Goal: Task Accomplishment & Management: Manage account settings

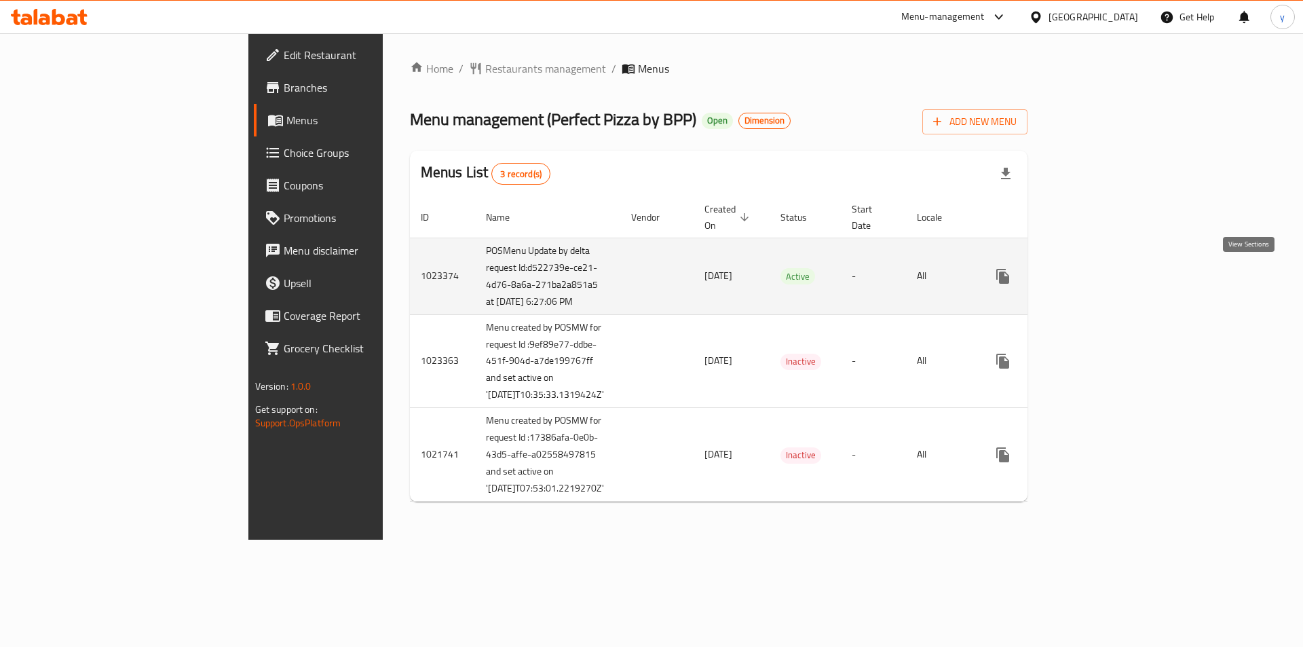
click at [1107, 280] on icon "enhanced table" at bounding box center [1100, 276] width 12 height 12
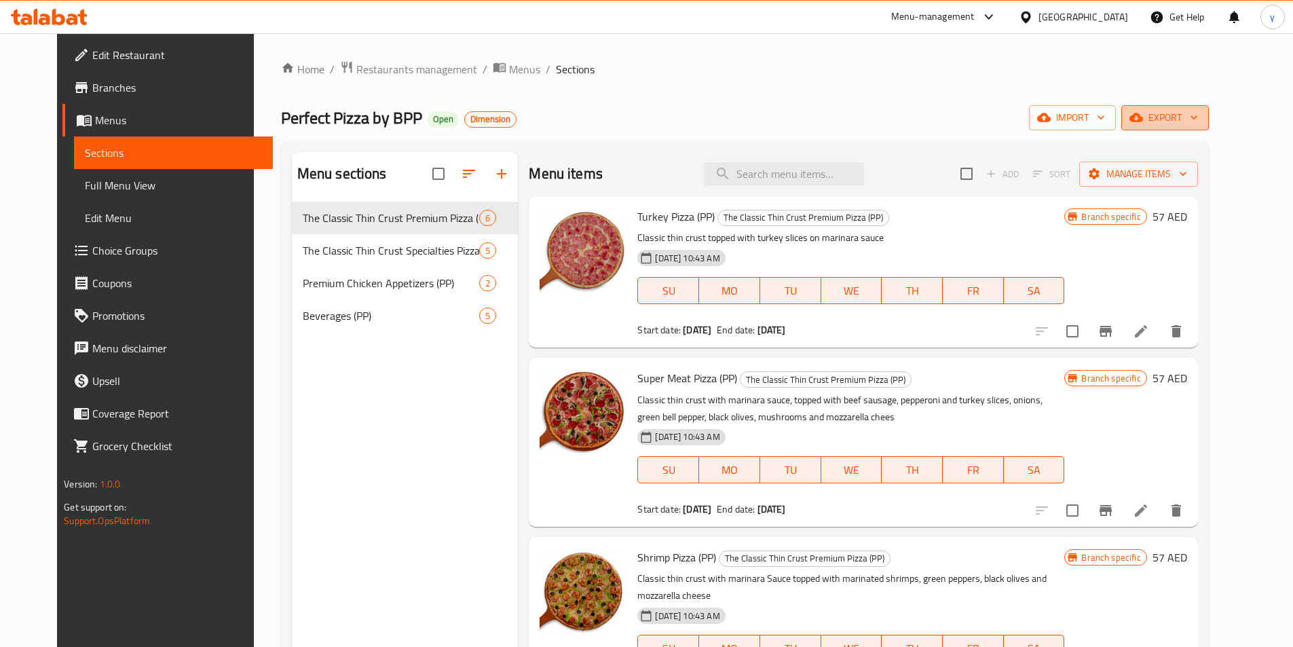
click at [1198, 119] on span "export" at bounding box center [1165, 117] width 66 height 17
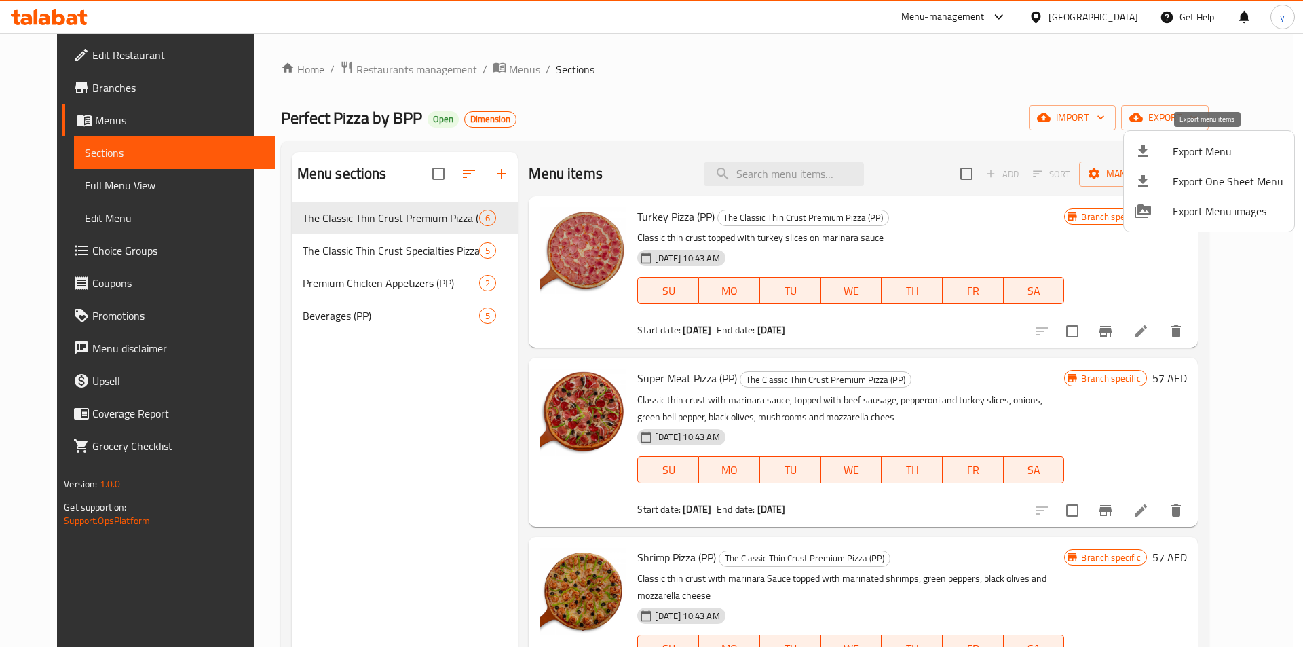
click at [1217, 157] on span "Export Menu" at bounding box center [1227, 151] width 111 height 16
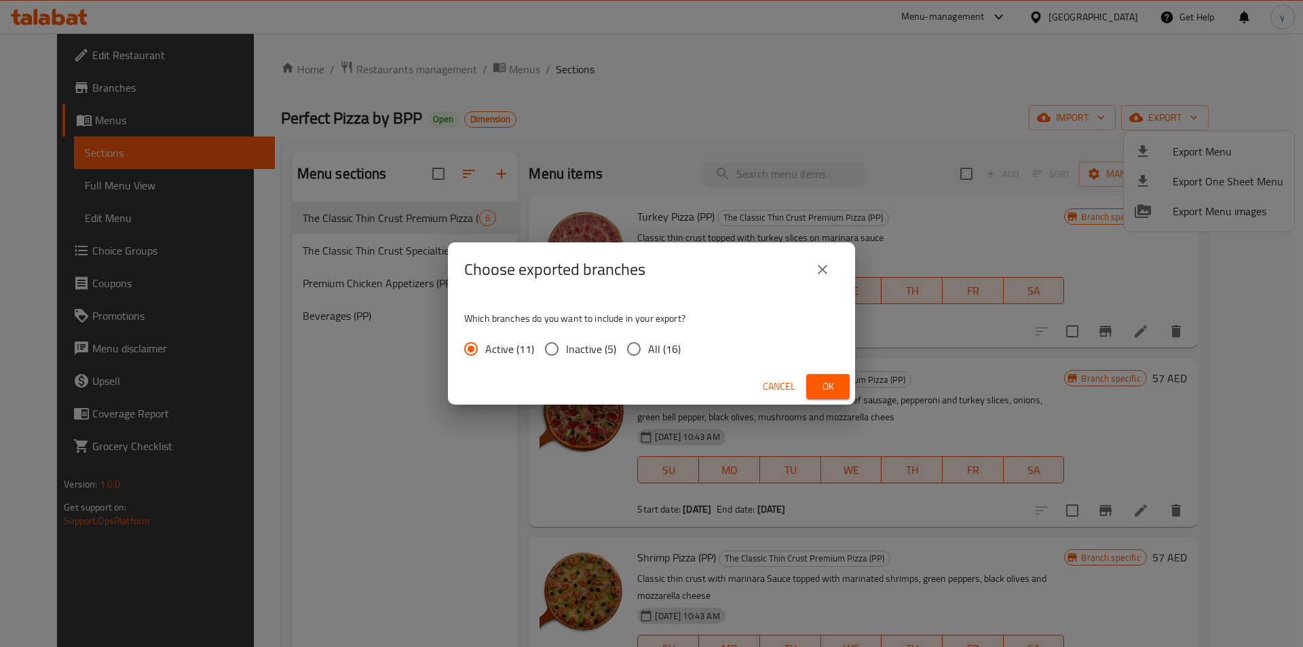
click at [655, 356] on span "All (16)" at bounding box center [664, 349] width 33 height 16
click at [648, 356] on input "All (16)" at bounding box center [633, 348] width 28 height 28
radio input "true"
click at [817, 381] on span "Ok" at bounding box center [828, 386] width 22 height 17
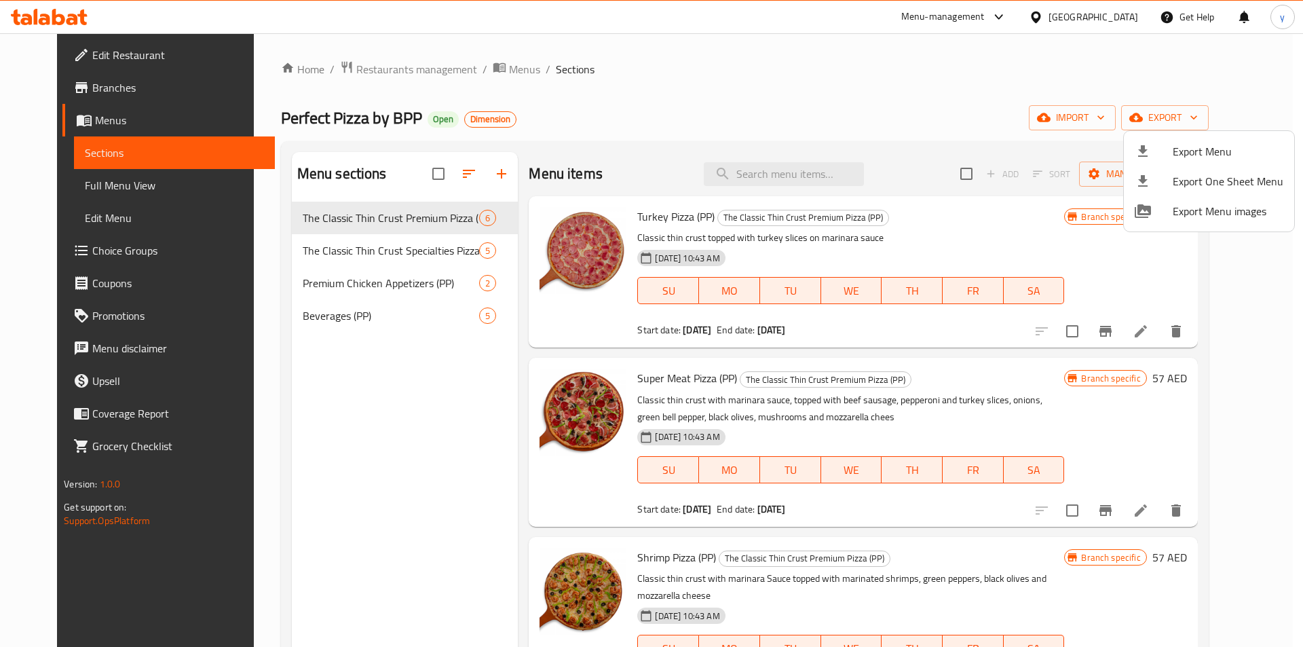
click at [61, 90] on div at bounding box center [651, 323] width 1303 height 647
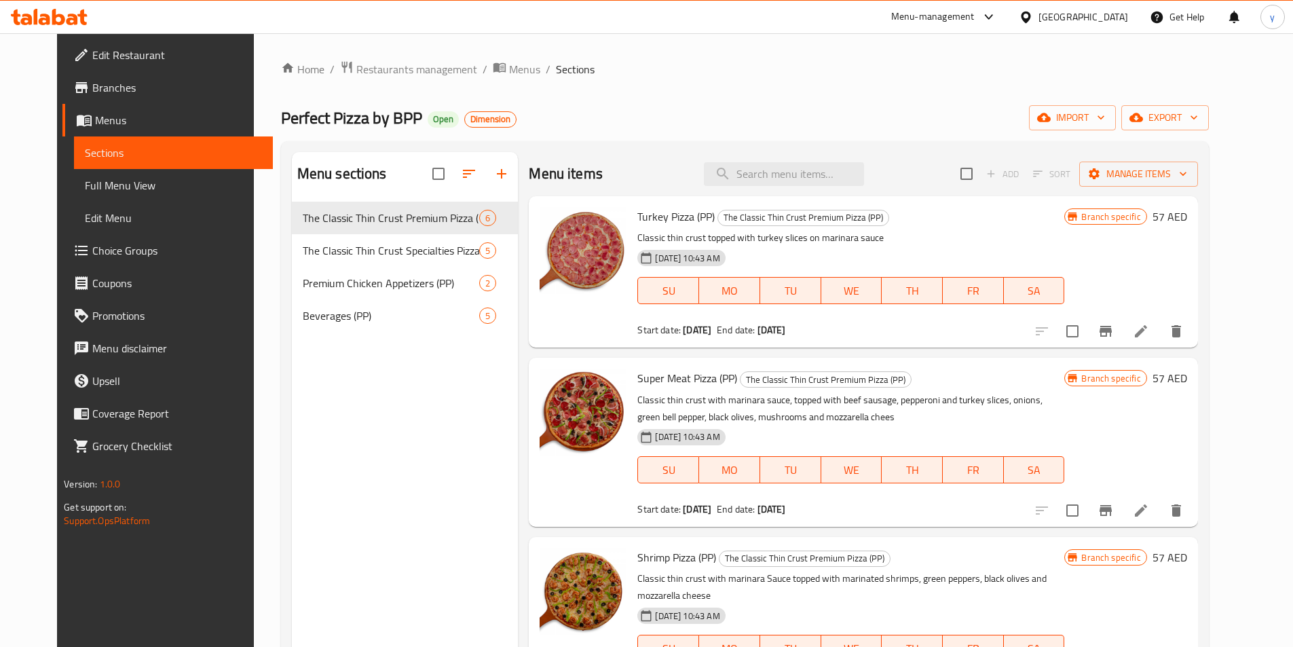
click at [92, 90] on span "Branches" at bounding box center [177, 87] width 170 height 16
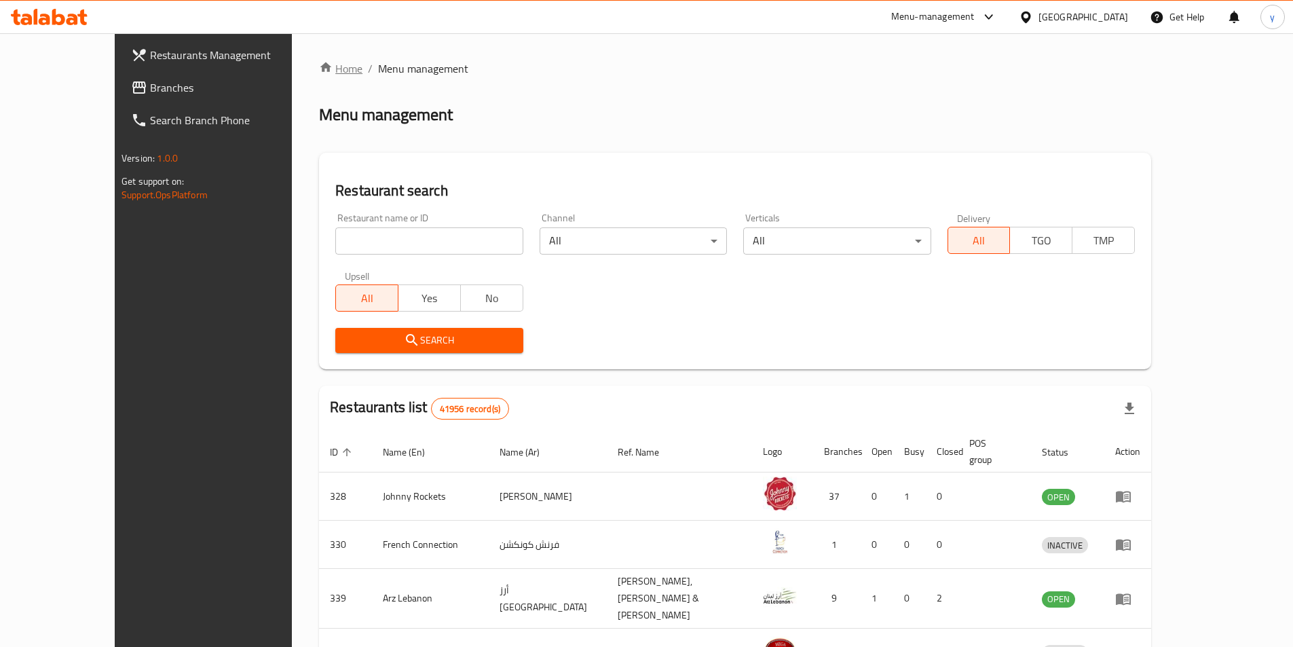
click at [319, 68] on link "Home" at bounding box center [340, 68] width 43 height 16
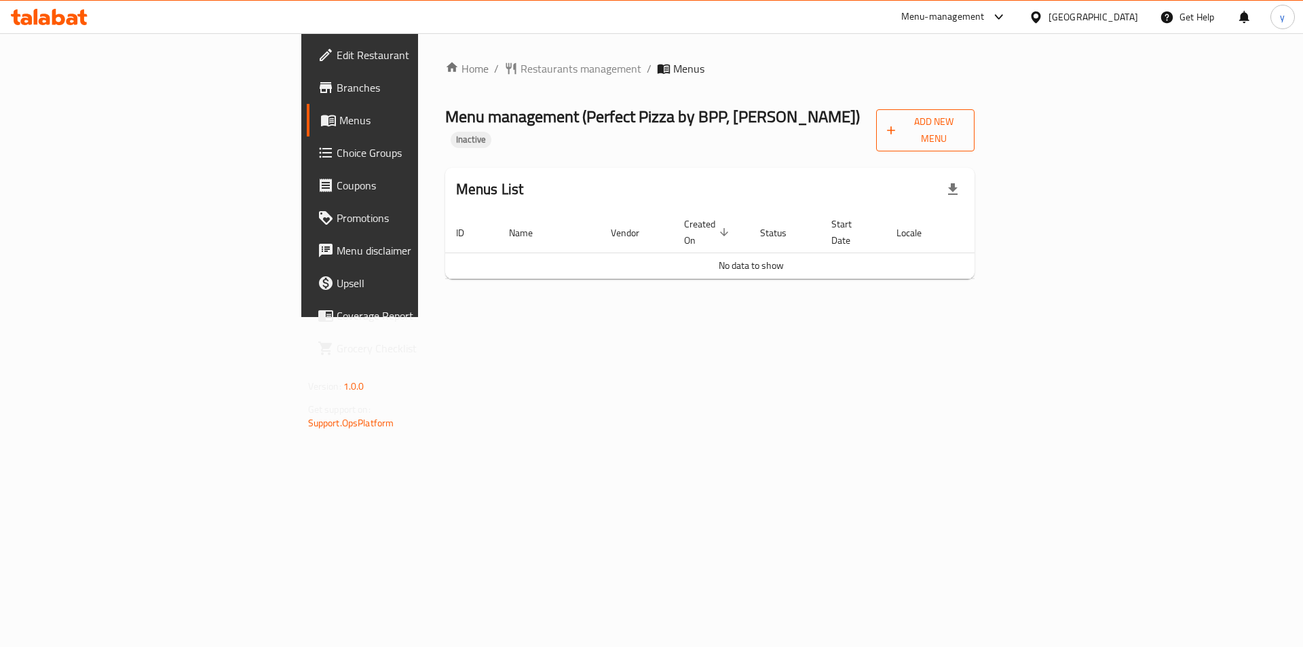
click at [963, 128] on span "Add New Menu" at bounding box center [925, 130] width 77 height 34
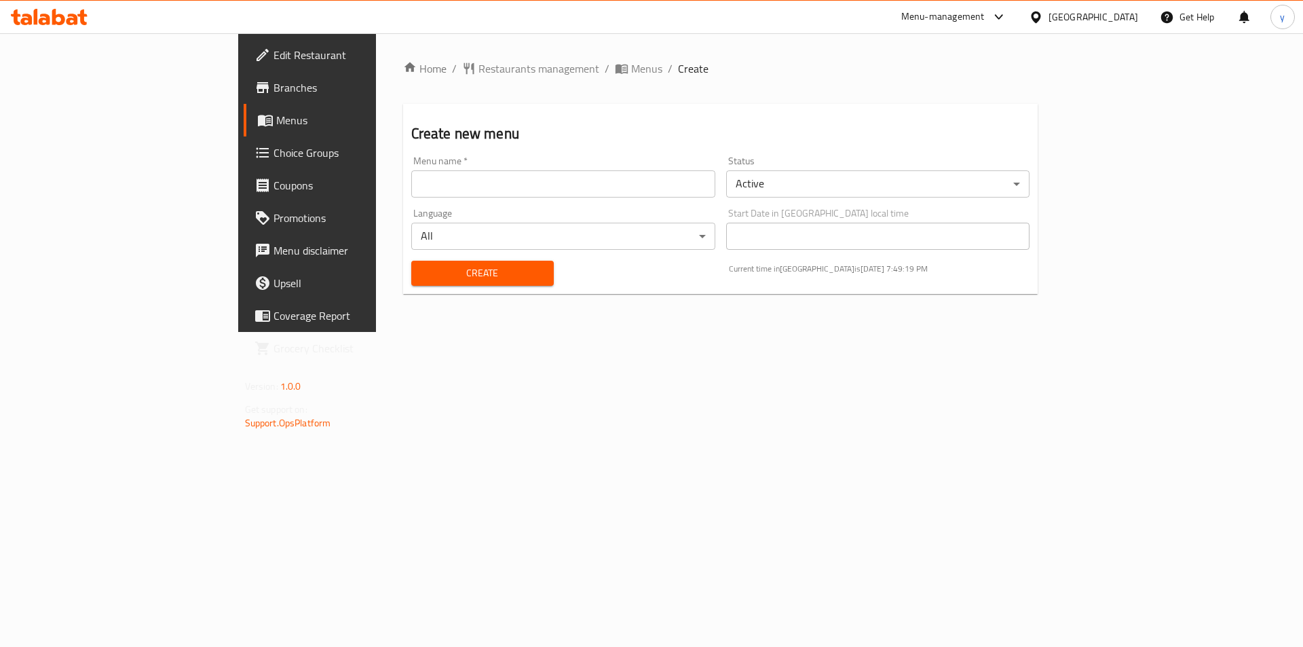
click at [497, 183] on input "text" at bounding box center [563, 183] width 304 height 27
type input "[PERSON_NAME]"
click at [422, 267] on span "Create" at bounding box center [482, 273] width 121 height 17
click at [631, 69] on span "Menus" at bounding box center [646, 68] width 31 height 16
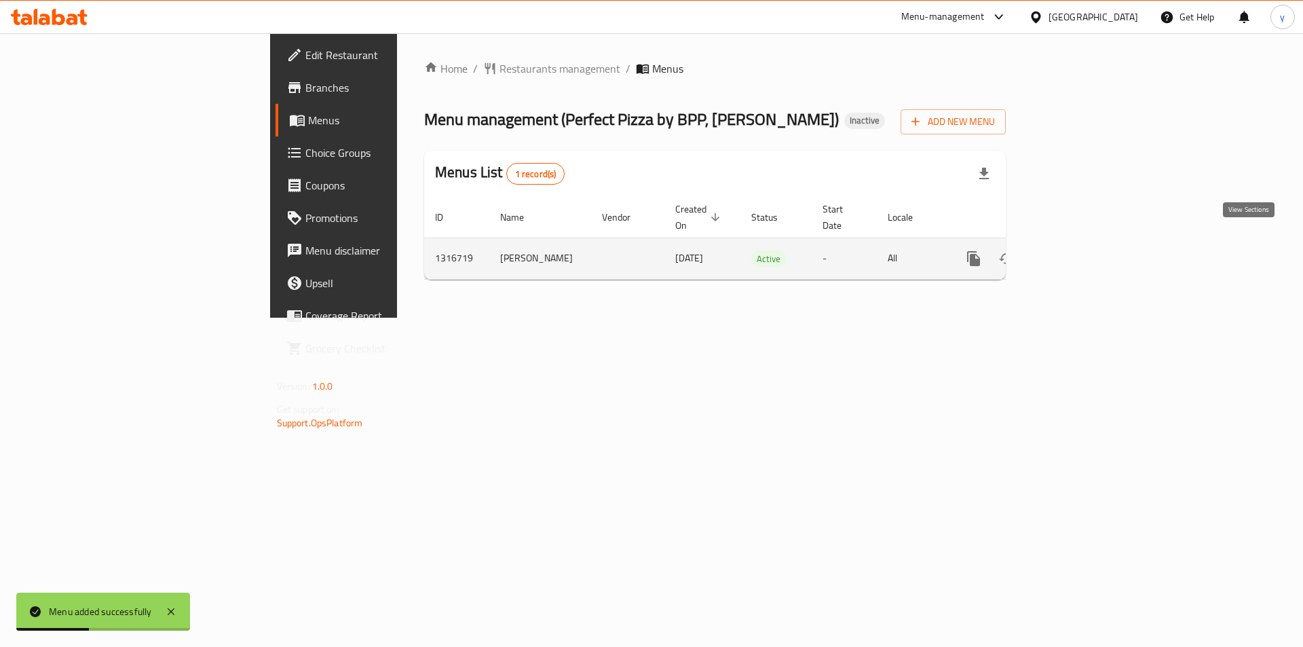
click at [1088, 252] on link "enhanced table" at bounding box center [1071, 258] width 33 height 33
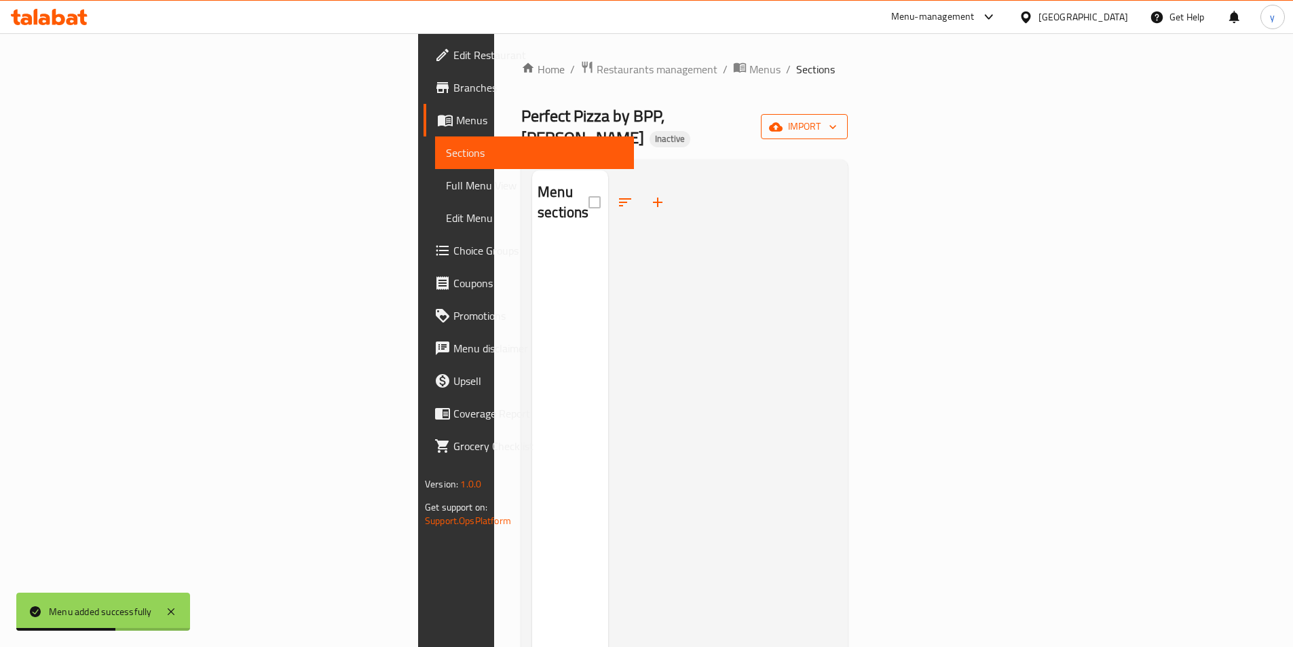
click at [837, 123] on span "import" at bounding box center [803, 126] width 65 height 17
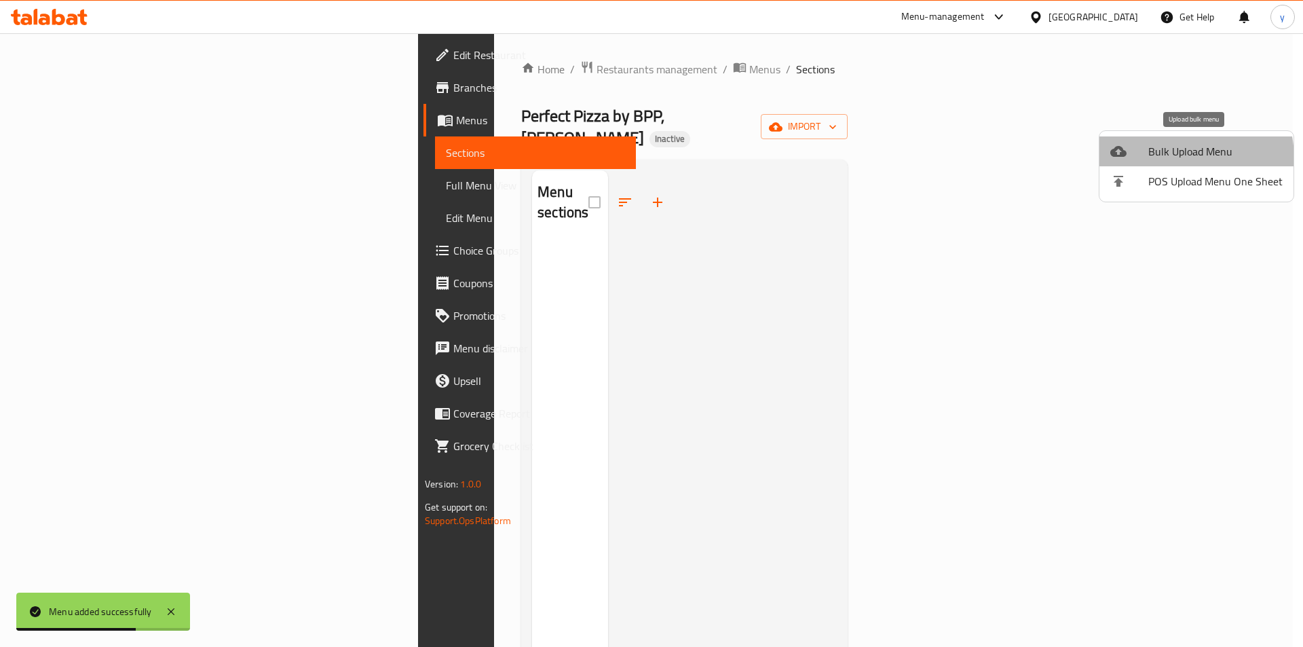
click at [1175, 158] on span "Bulk Upload Menu" at bounding box center [1215, 151] width 134 height 16
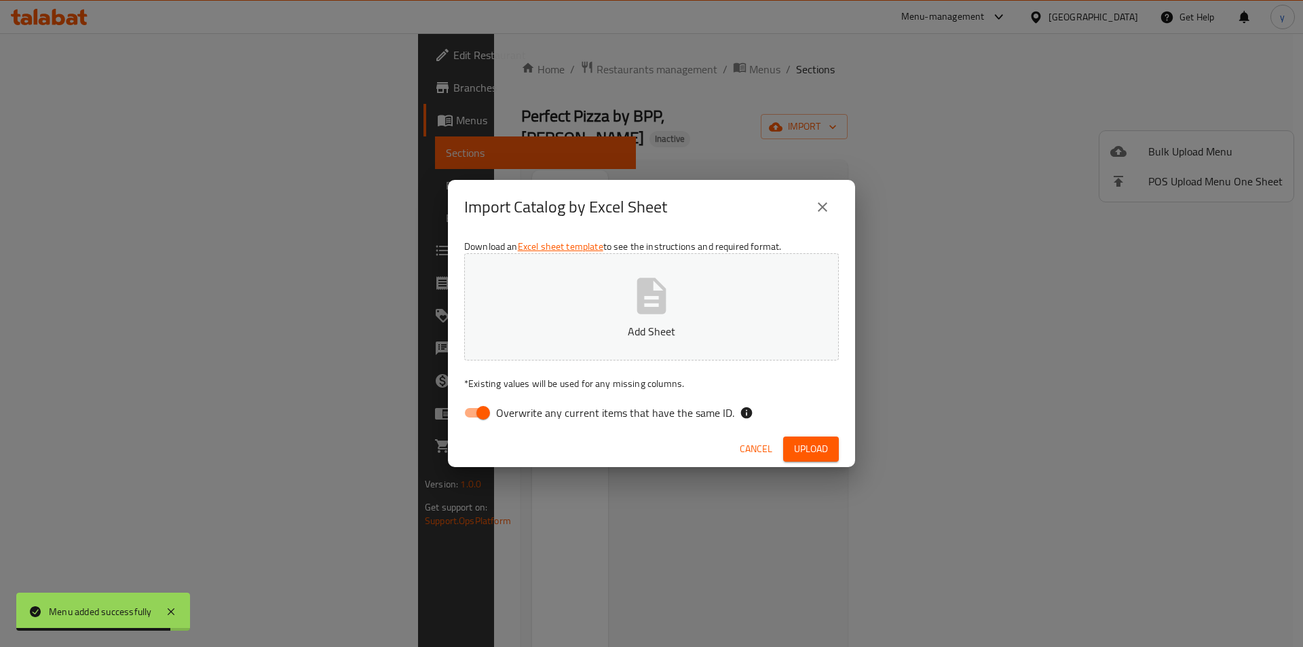
click at [486, 411] on input "Overwrite any current items that have the same ID." at bounding box center [482, 413] width 77 height 26
checkbox input "false"
click at [533, 343] on button "Add Sheet" at bounding box center [651, 306] width 375 height 107
click at [795, 449] on span "Upload" at bounding box center [811, 448] width 34 height 17
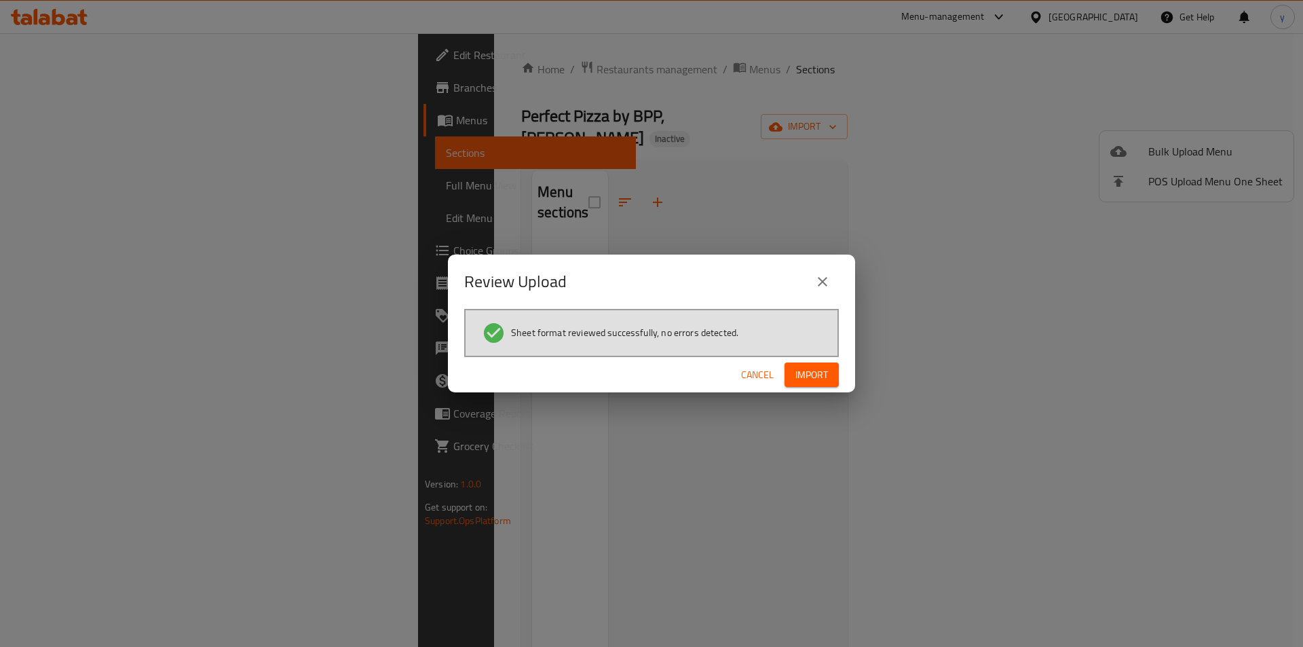
click at [822, 377] on span "Import" at bounding box center [811, 374] width 33 height 17
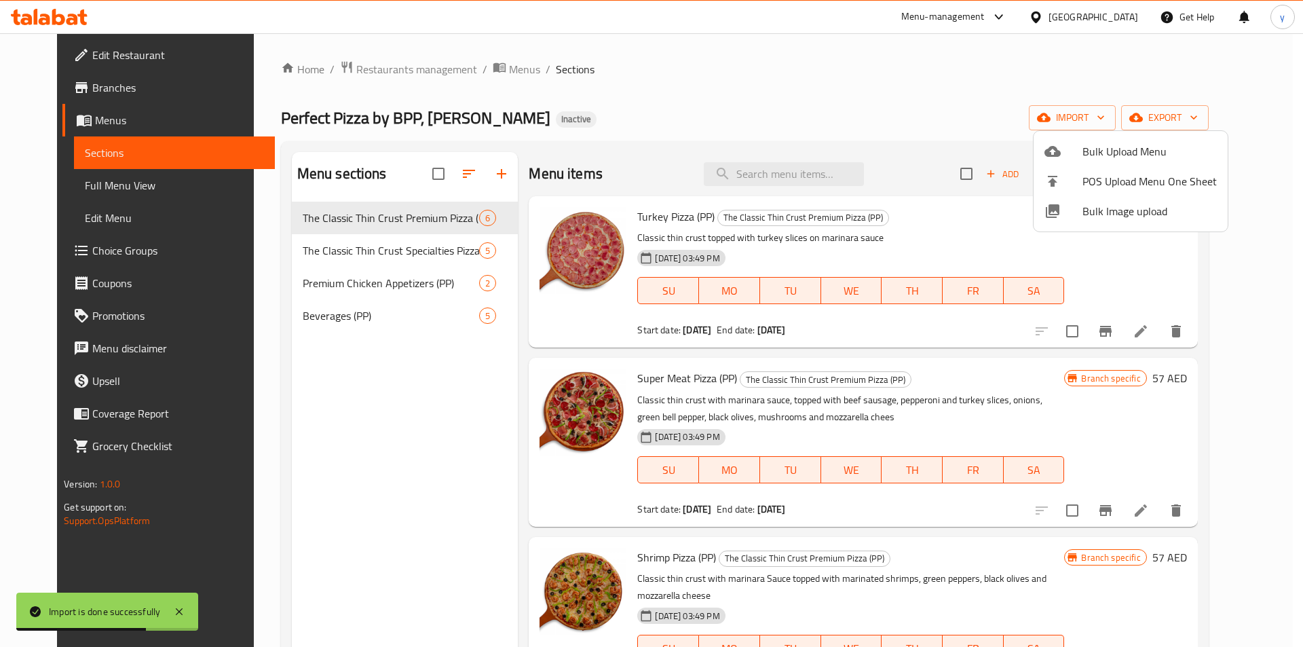
click at [1274, 400] on div at bounding box center [651, 323] width 1303 height 647
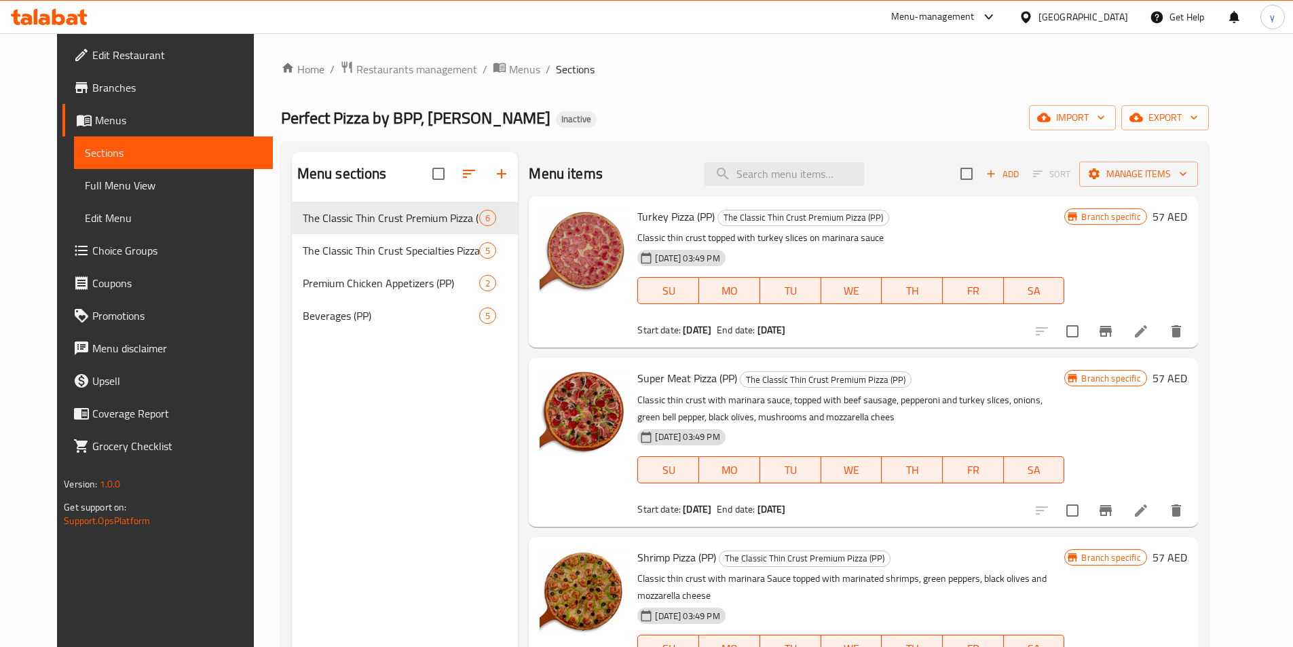
click at [85, 187] on span "Full Menu View" at bounding box center [173, 185] width 177 height 16
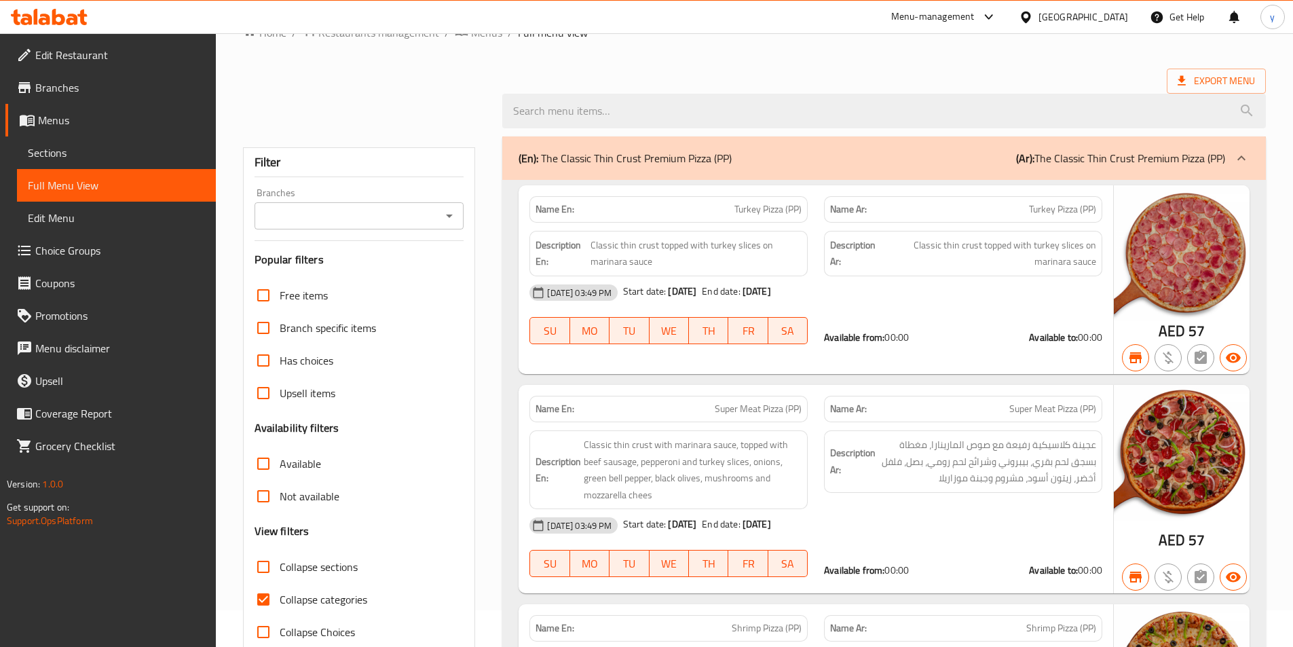
scroll to position [68, 0]
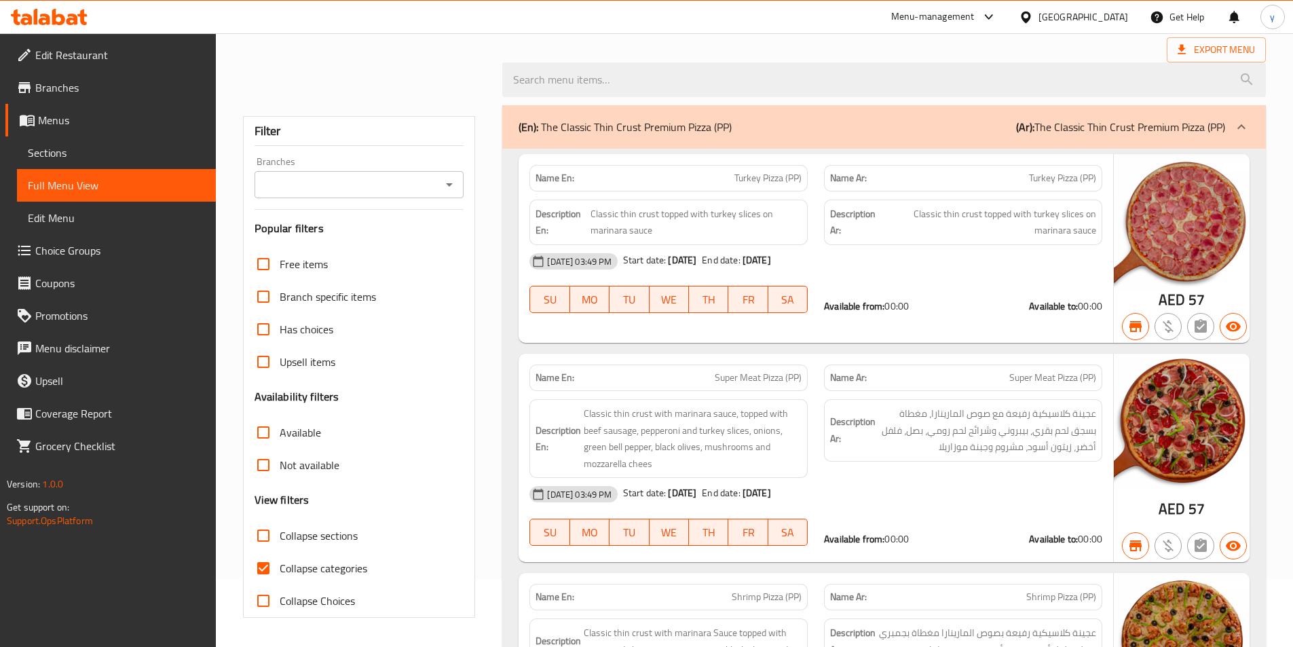
click at [292, 562] on span "Collapse categories" at bounding box center [324, 568] width 88 height 16
click at [280, 562] on input "Collapse categories" at bounding box center [263, 568] width 33 height 33
checkbox input "false"
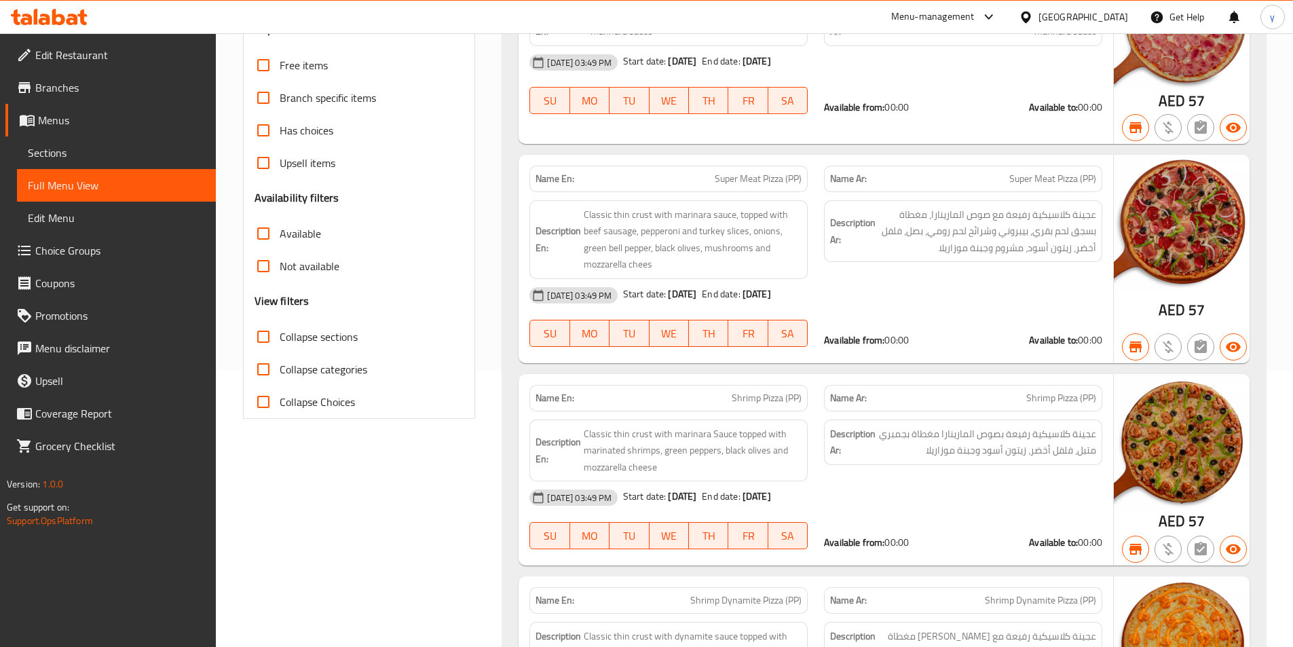
scroll to position [0, 0]
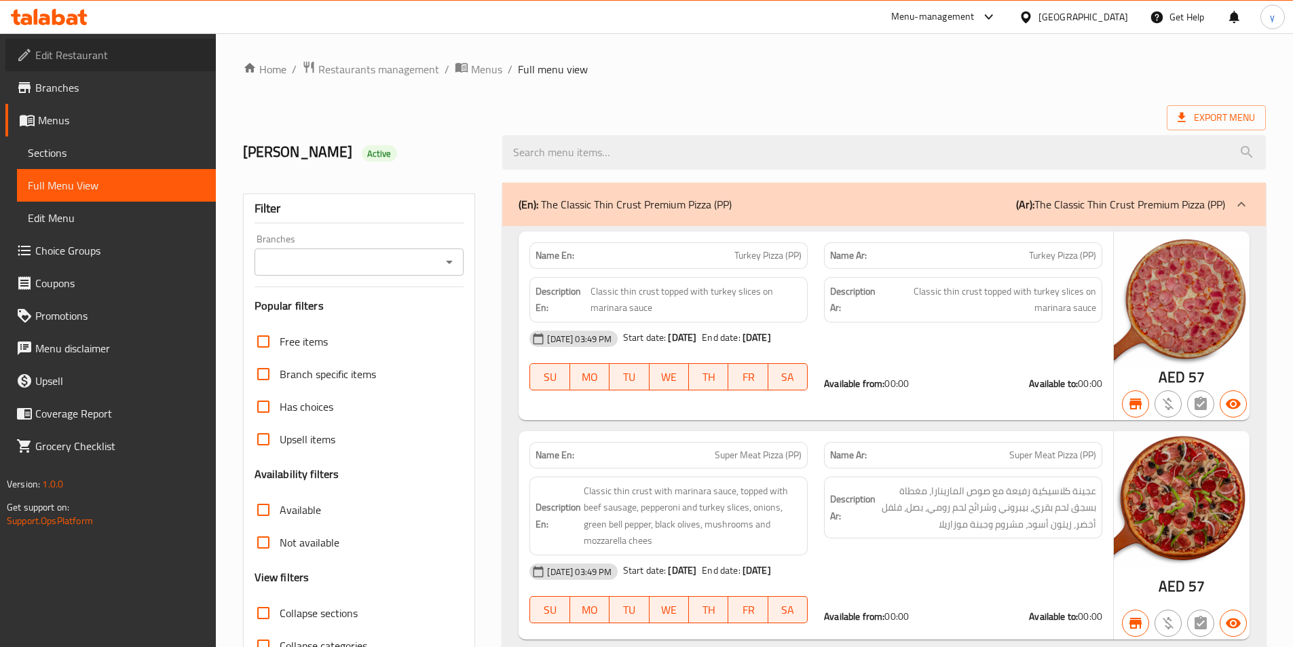
click at [101, 47] on span "Edit Restaurant" at bounding box center [120, 55] width 170 height 16
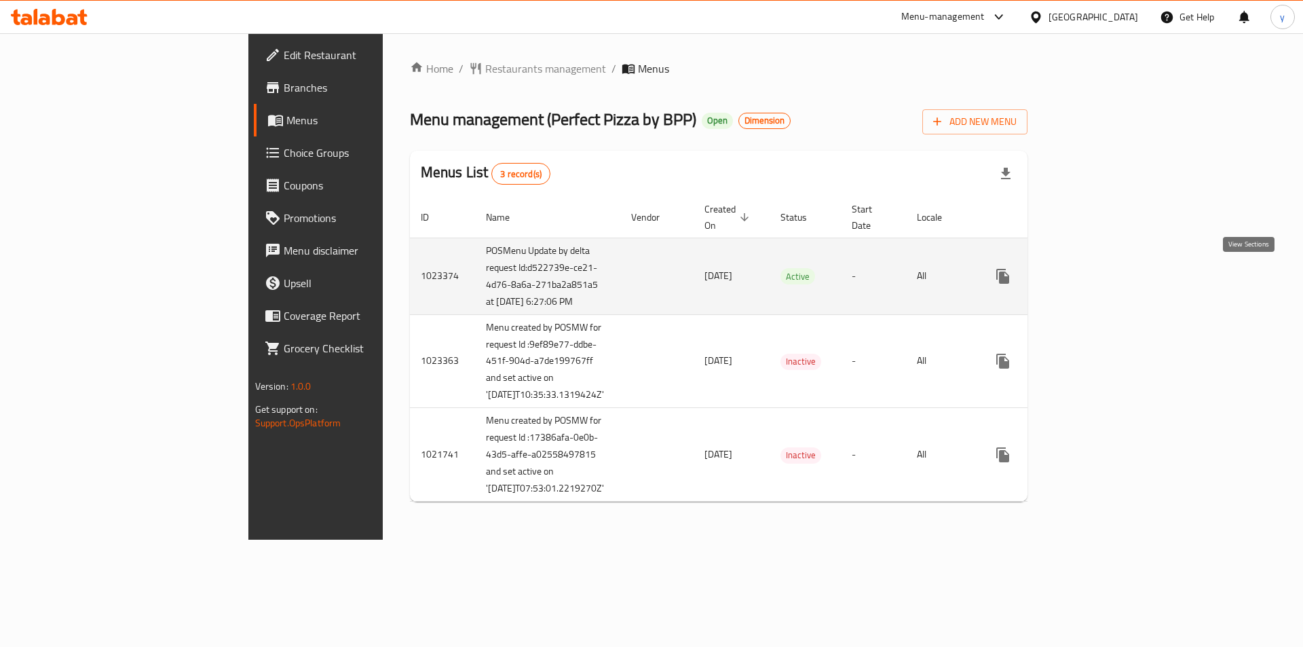
click at [1109, 279] on icon "enhanced table" at bounding box center [1100, 276] width 16 height 16
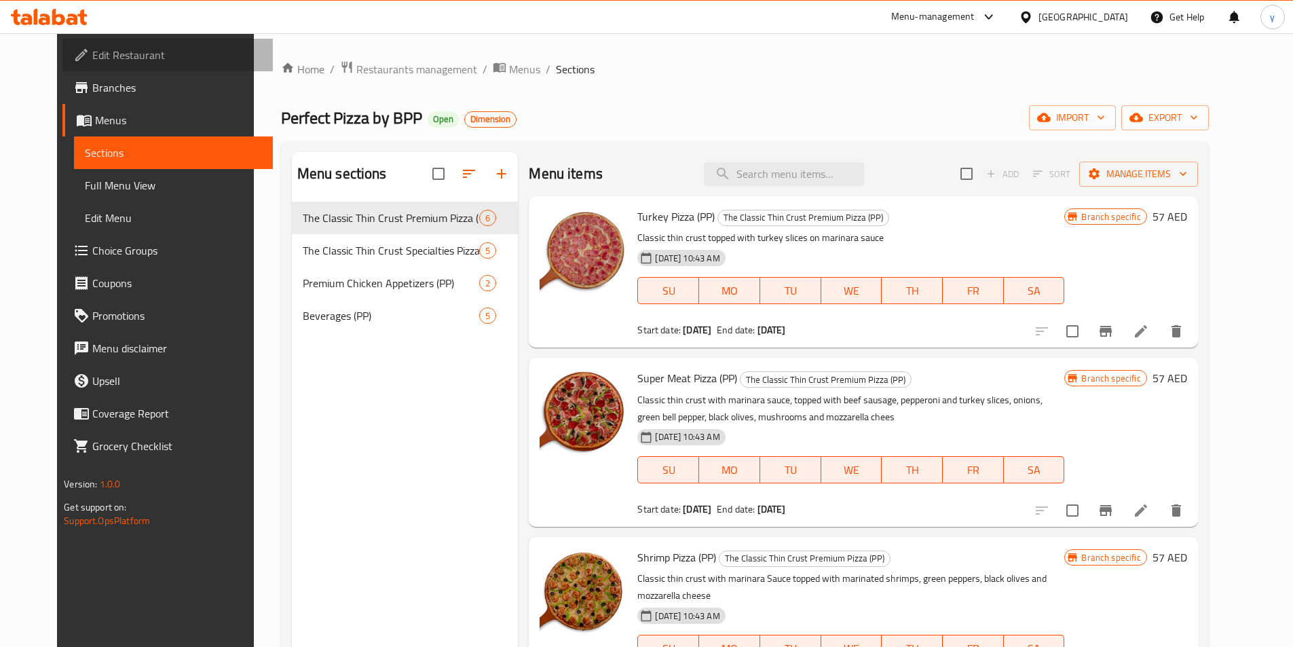
click at [92, 60] on span "Edit Restaurant" at bounding box center [177, 55] width 170 height 16
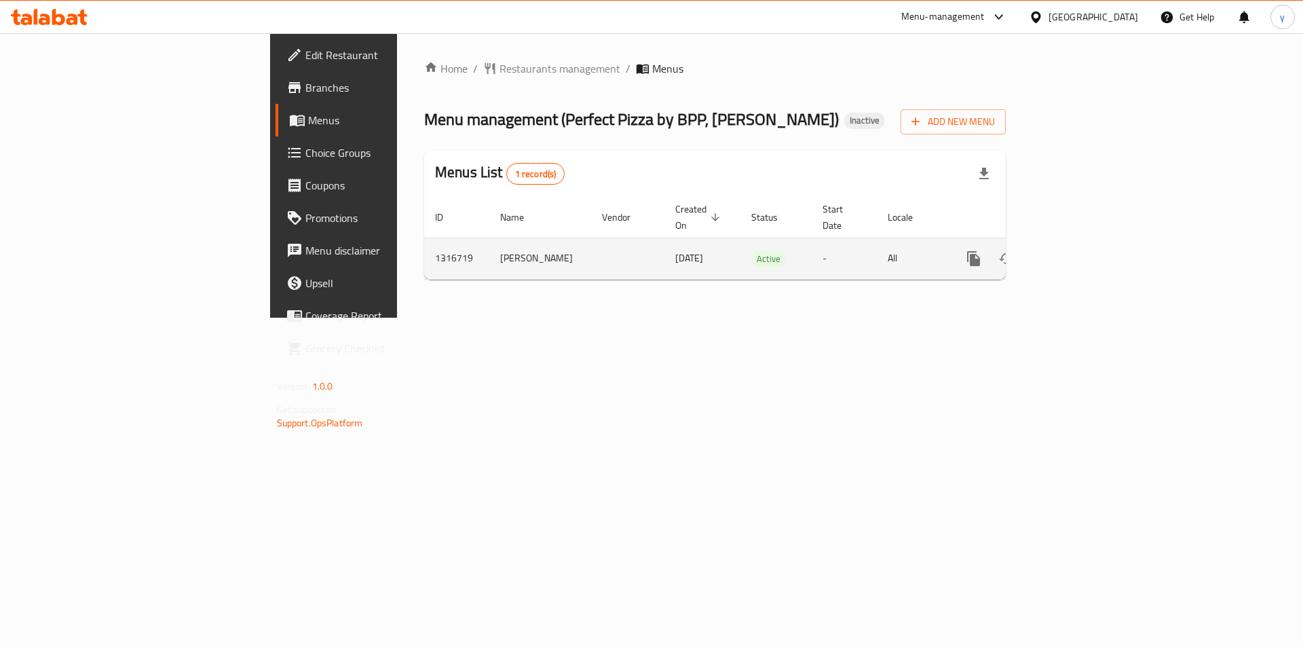
click at [1088, 256] on div "enhanced table" at bounding box center [1022, 258] width 130 height 33
click at [1079, 250] on icon "enhanced table" at bounding box center [1071, 258] width 16 height 16
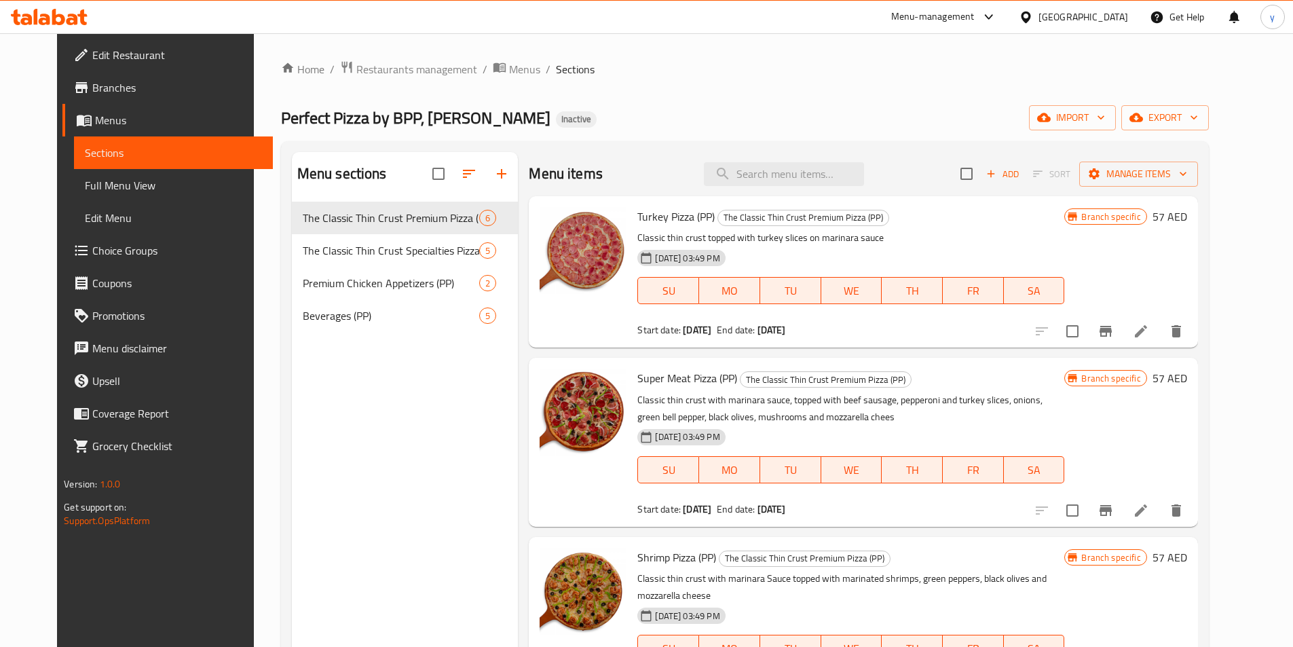
click at [92, 51] on span "Edit Restaurant" at bounding box center [177, 55] width 170 height 16
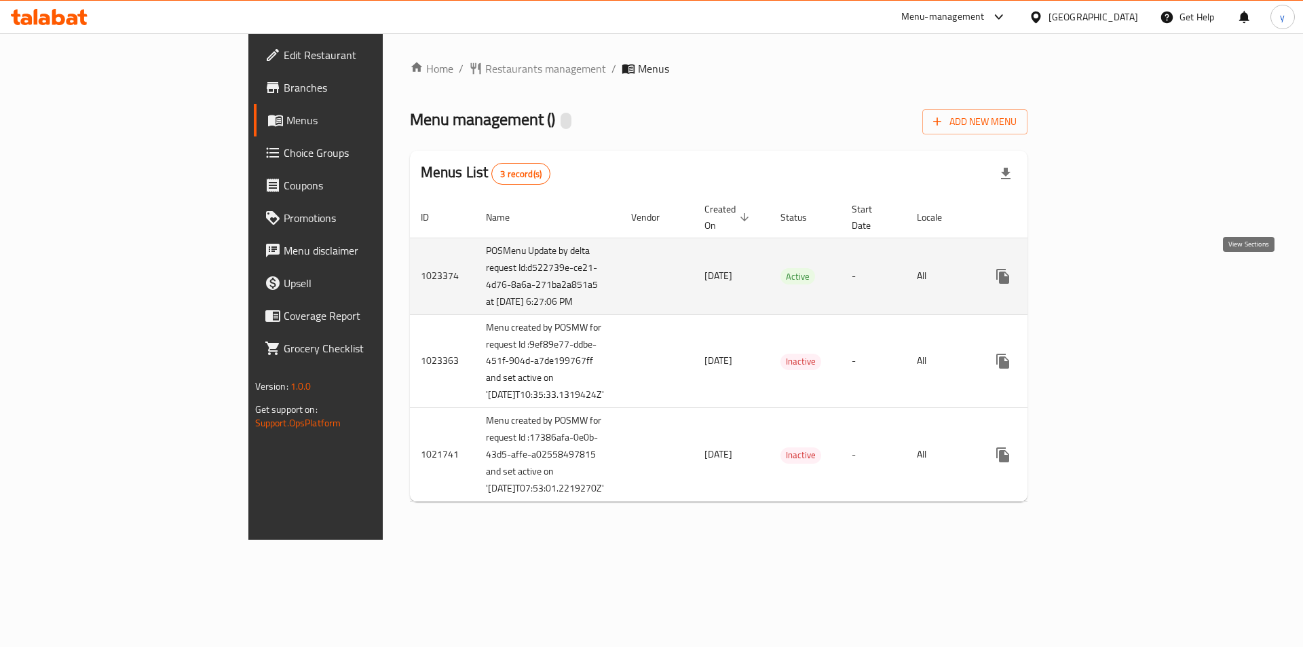
click at [1109, 284] on icon "enhanced table" at bounding box center [1100, 276] width 16 height 16
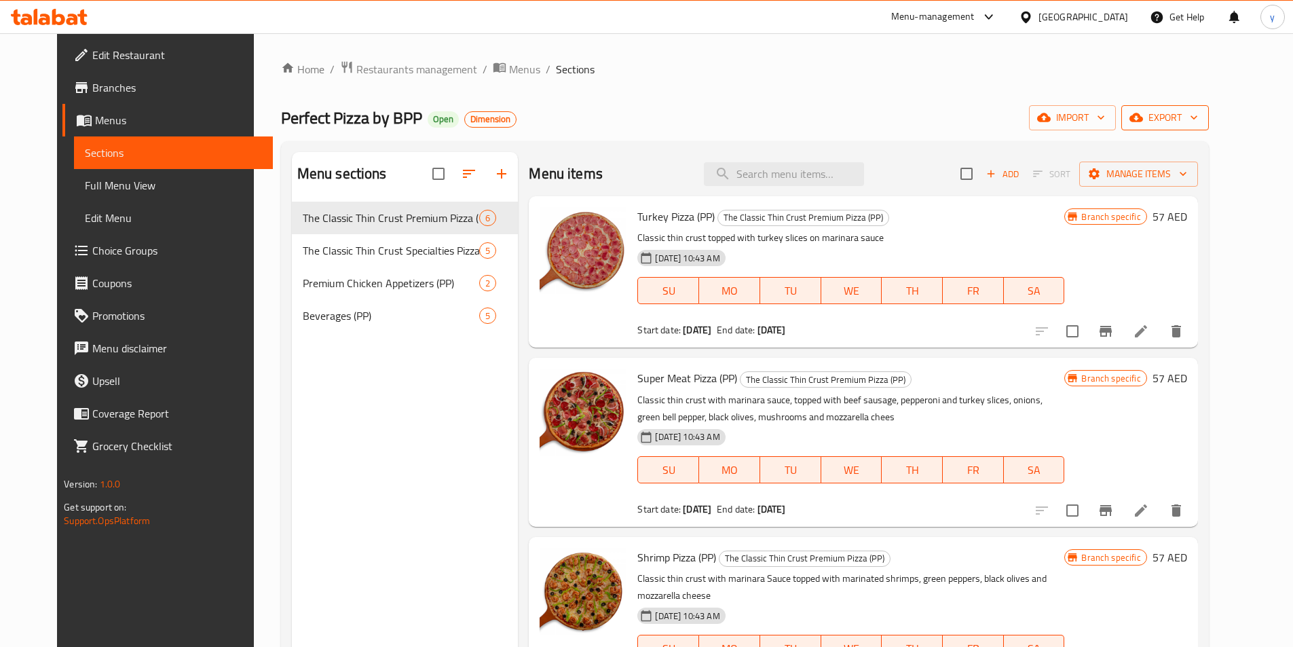
click at [1198, 120] on span "export" at bounding box center [1165, 117] width 66 height 17
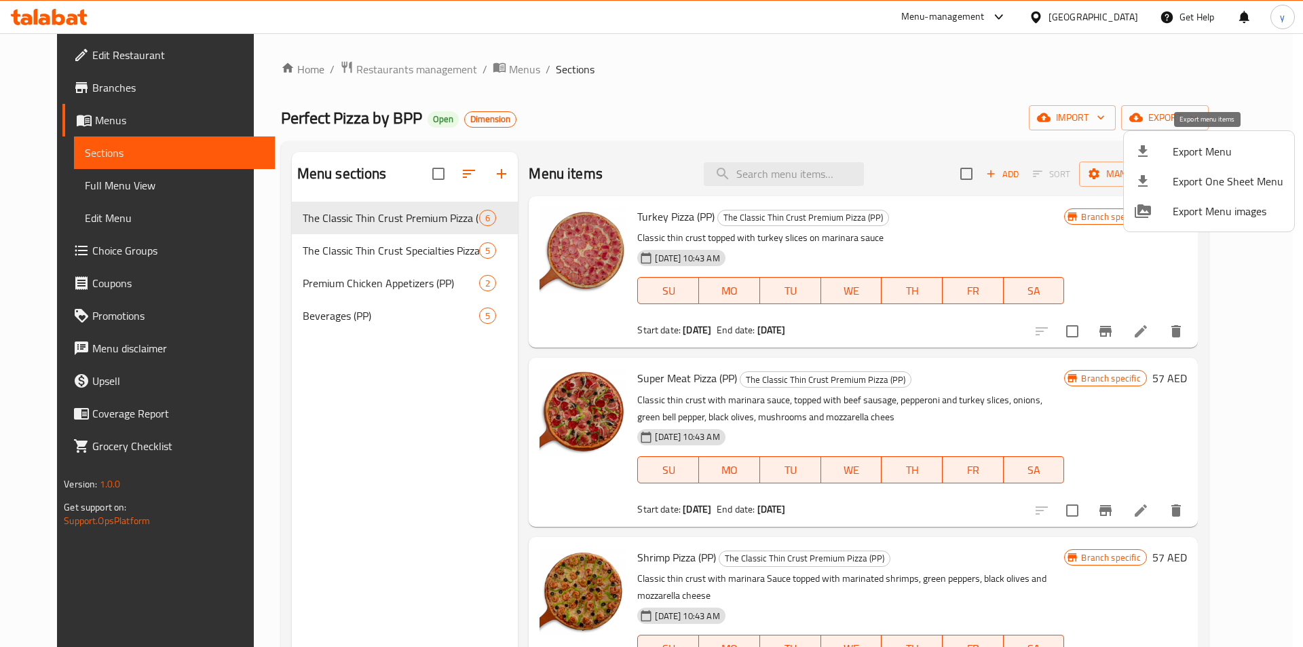
click at [1229, 143] on span "Export Menu" at bounding box center [1227, 151] width 111 height 16
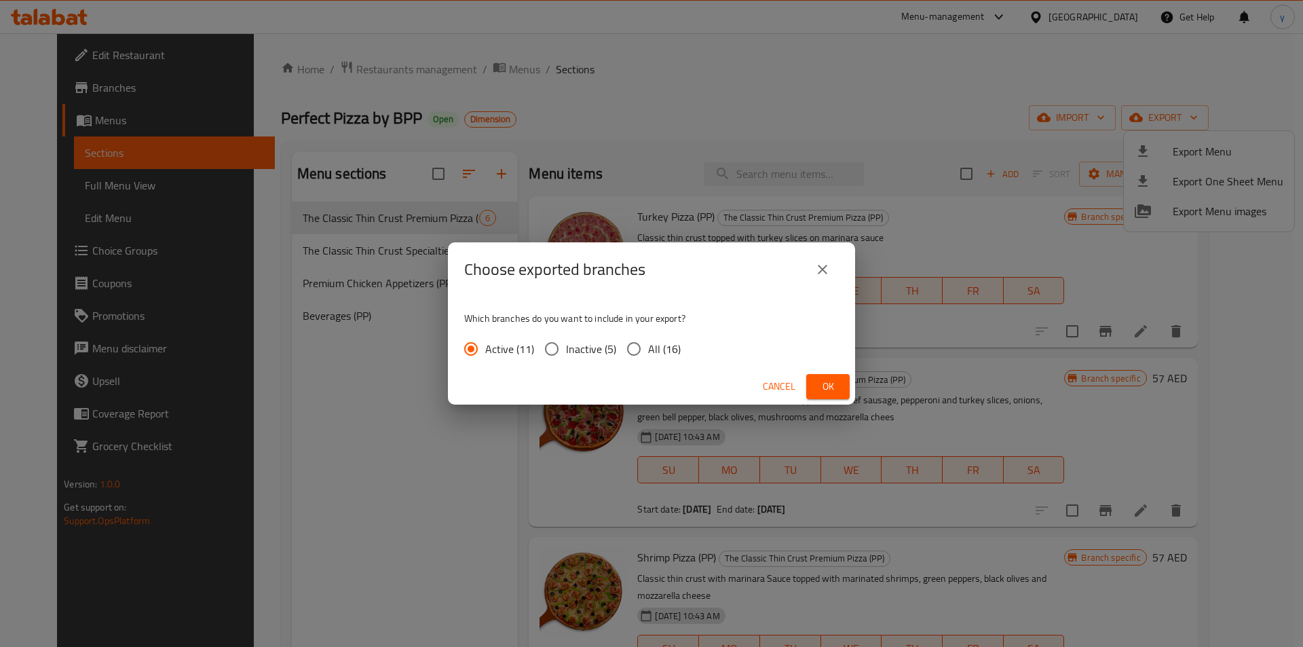
drag, startPoint x: 632, startPoint y: 356, endPoint x: 648, endPoint y: 362, distance: 17.0
click at [632, 355] on input "All (16)" at bounding box center [633, 348] width 28 height 28
radio input "true"
click at [841, 389] on button "Ok" at bounding box center [827, 386] width 43 height 25
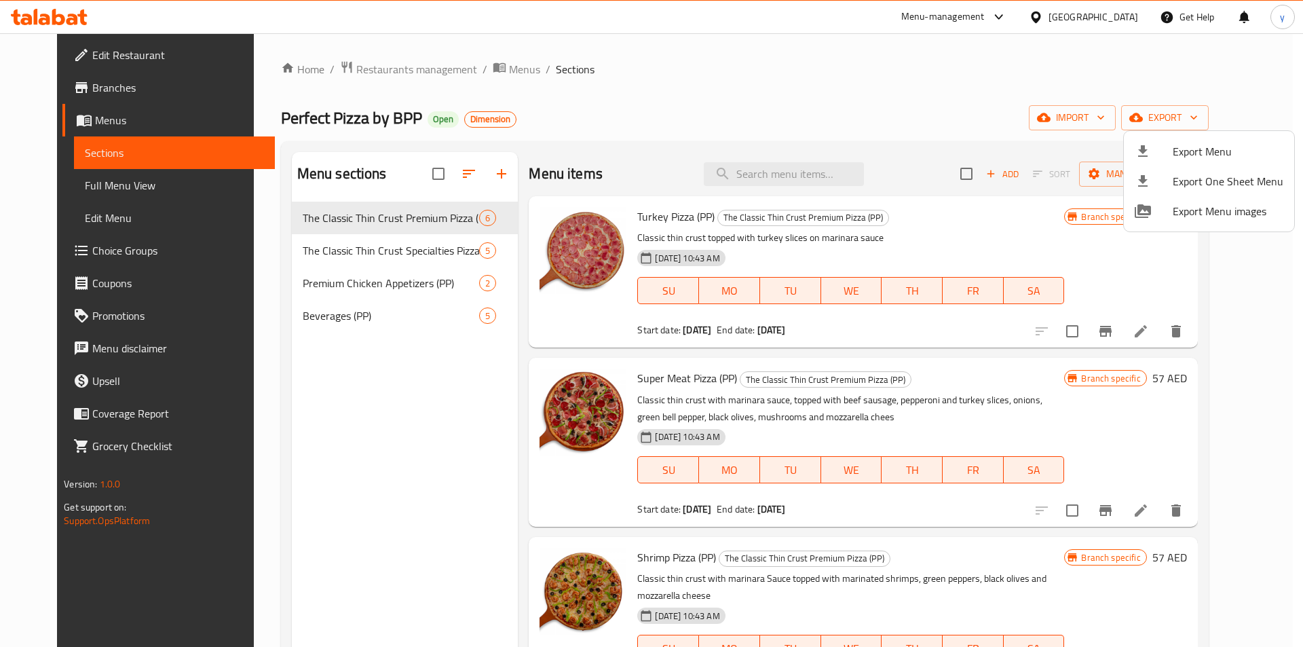
click at [1010, 84] on div at bounding box center [651, 323] width 1303 height 647
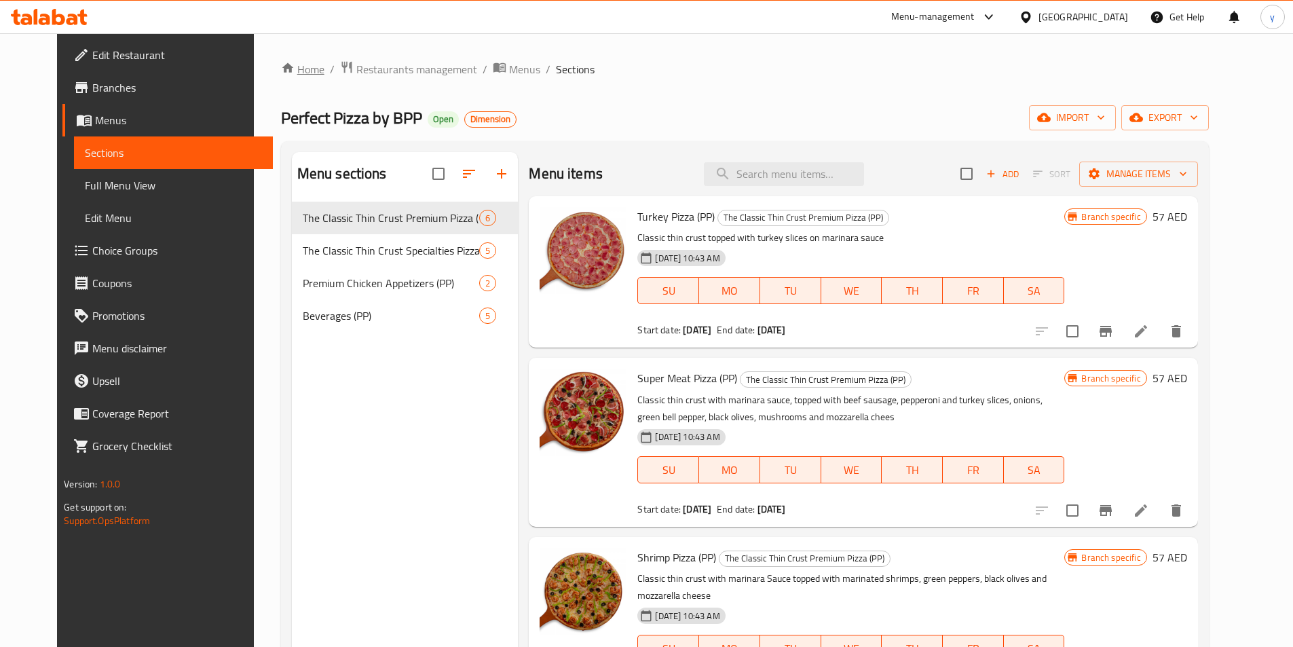
click at [281, 66] on link "Home" at bounding box center [302, 69] width 43 height 16
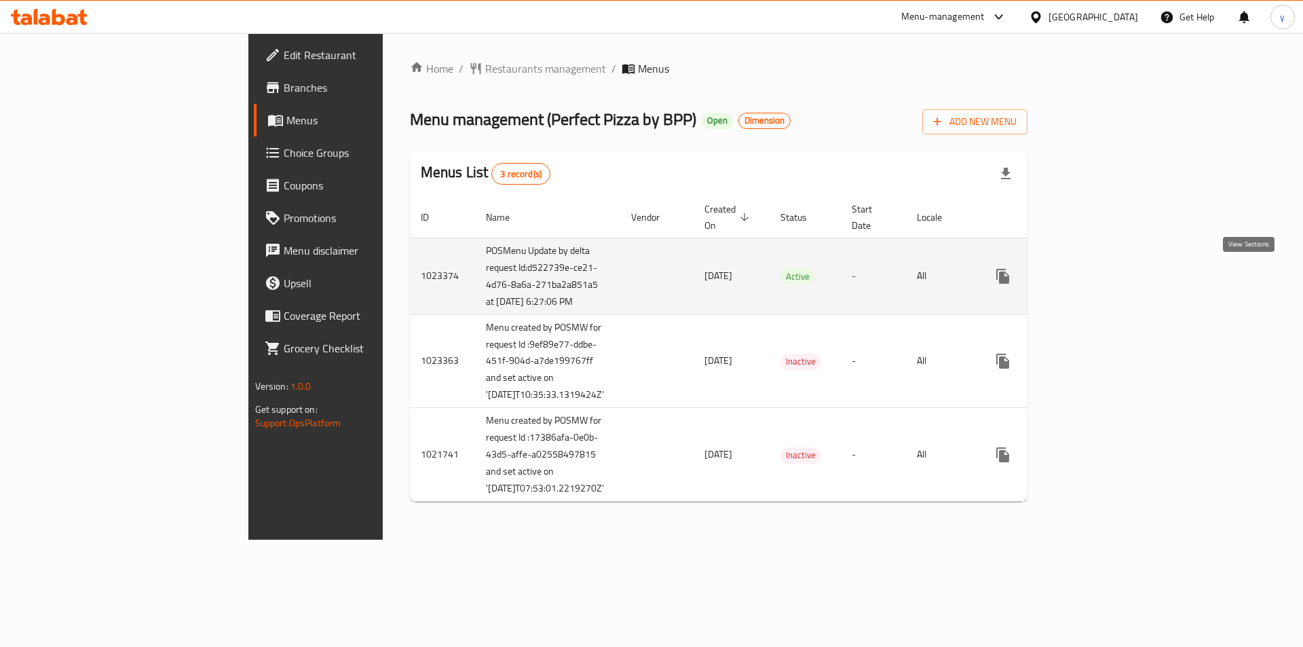
click at [1109, 277] on icon "enhanced table" at bounding box center [1100, 276] width 16 height 16
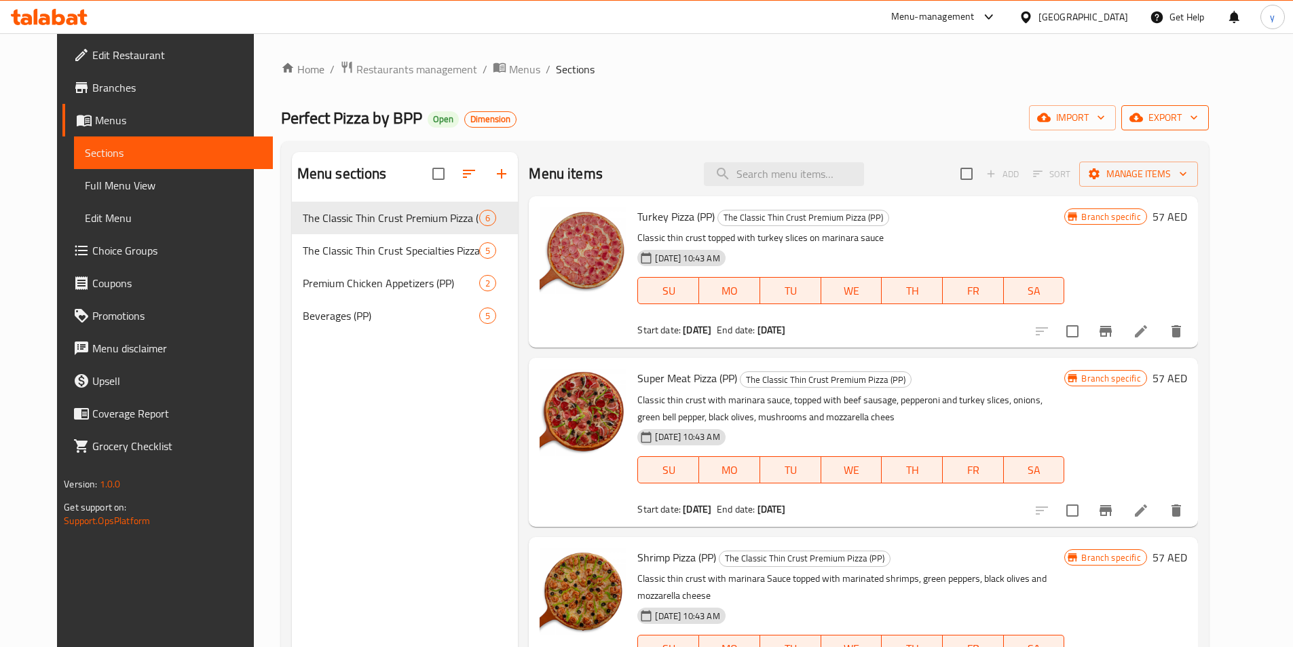
click at [1200, 114] on icon "button" at bounding box center [1194, 118] width 14 height 14
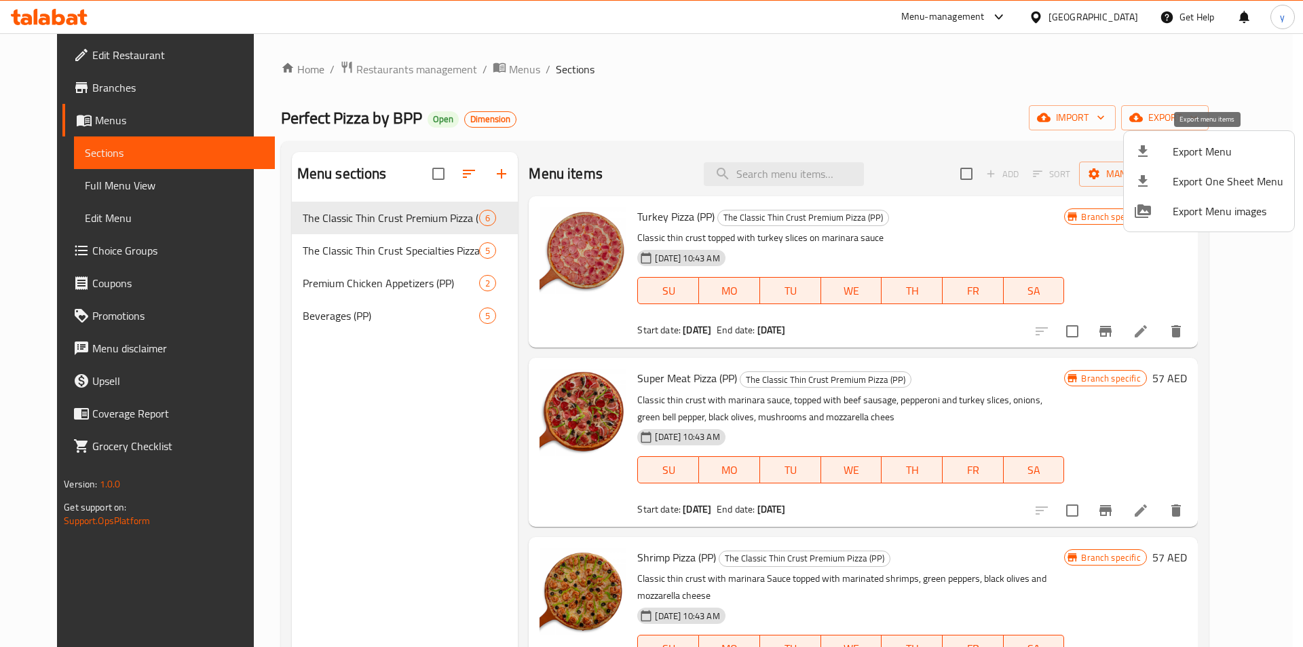
click at [1223, 153] on span "Export Menu" at bounding box center [1227, 151] width 111 height 16
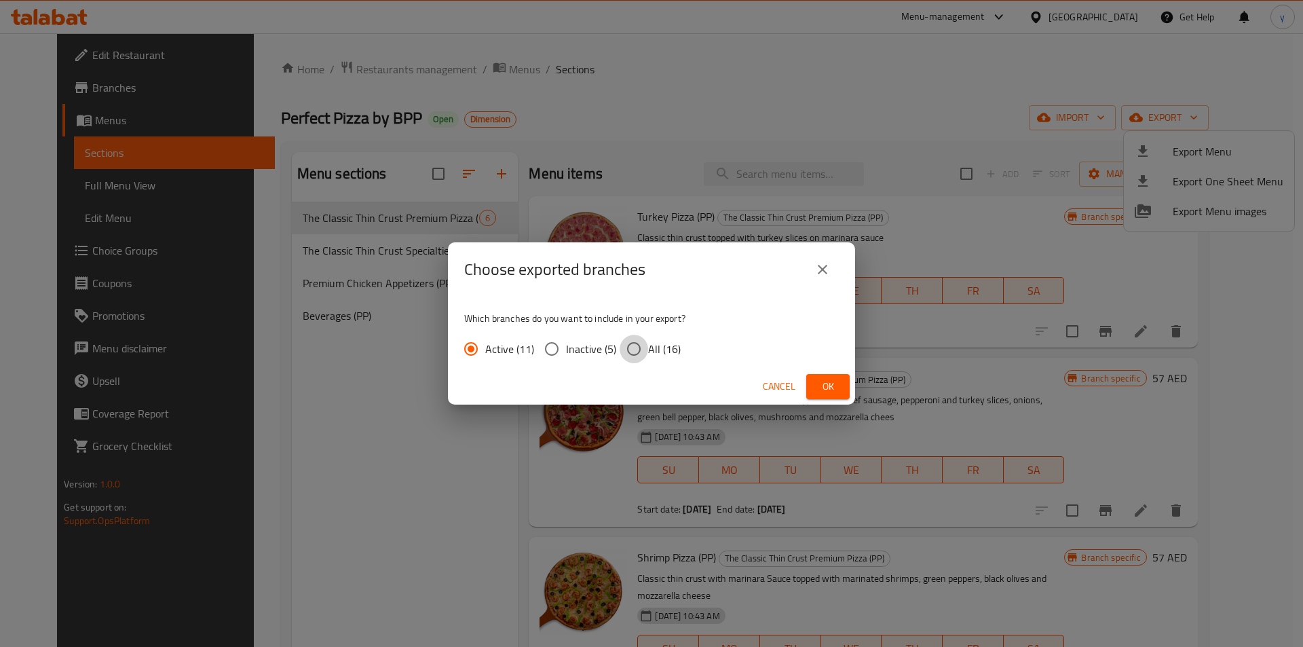
click at [643, 343] on input "All (16)" at bounding box center [633, 348] width 28 height 28
radio input "true"
click at [838, 384] on span "Ok" at bounding box center [828, 386] width 22 height 17
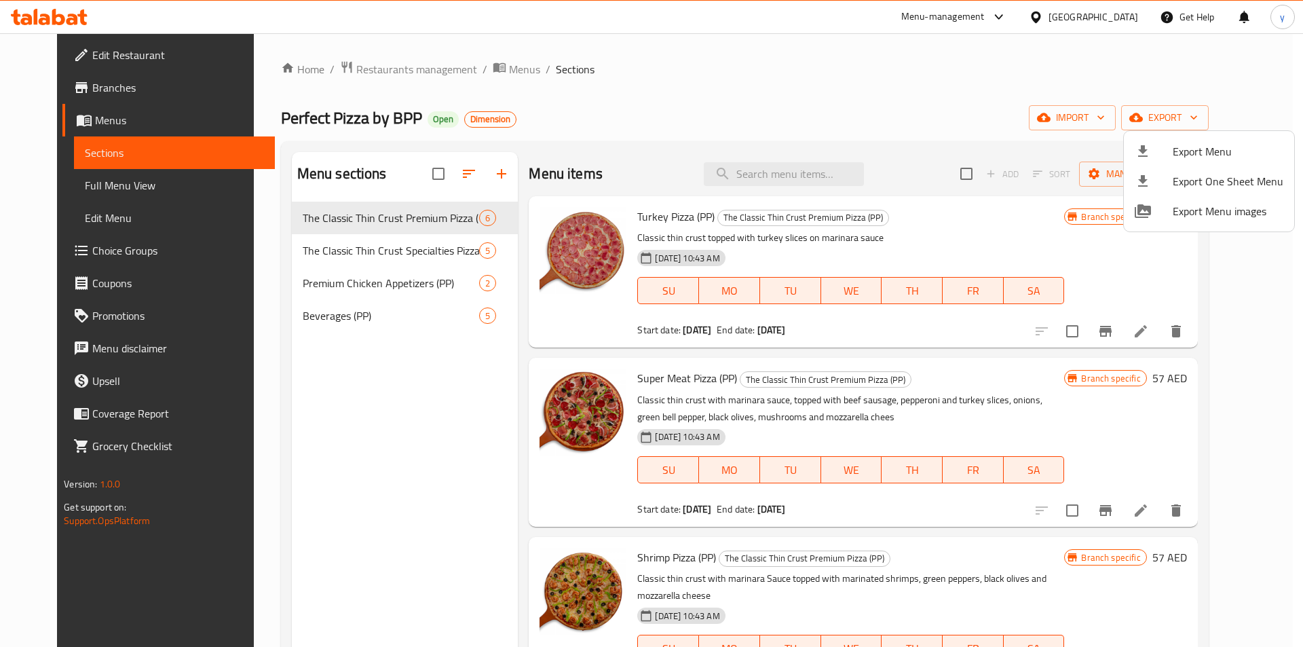
click at [279, 75] on div at bounding box center [651, 323] width 1303 height 647
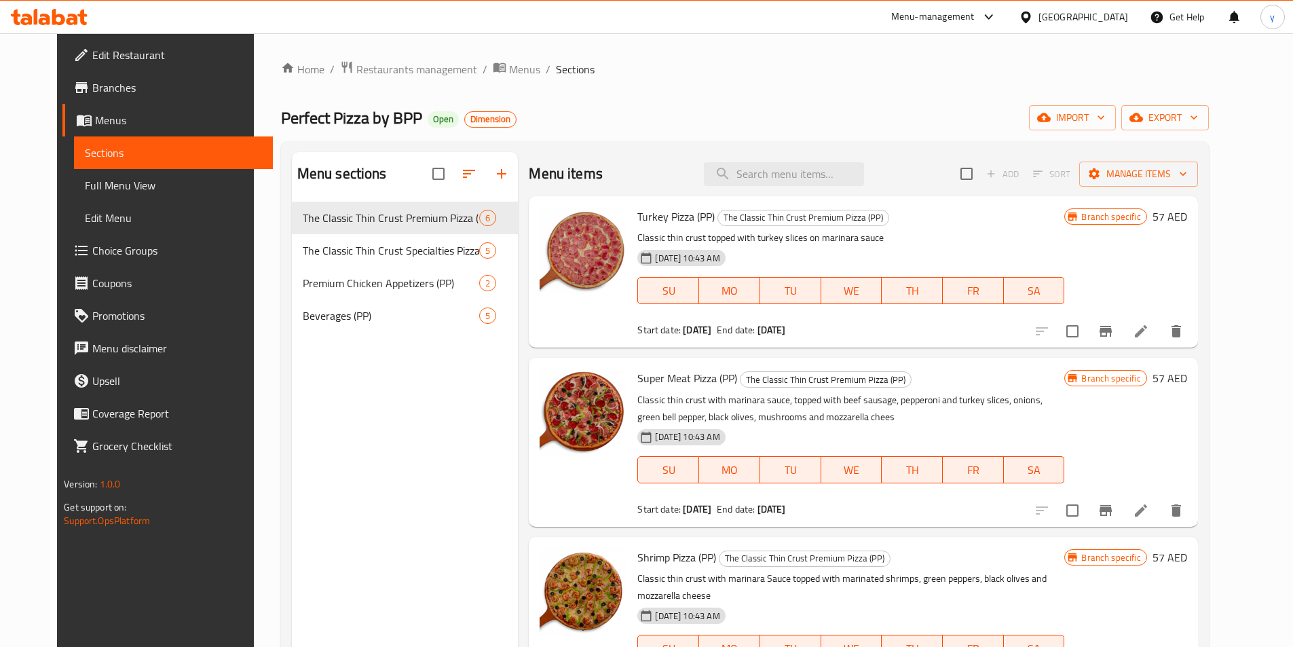
click at [281, 75] on link "Home" at bounding box center [302, 69] width 43 height 16
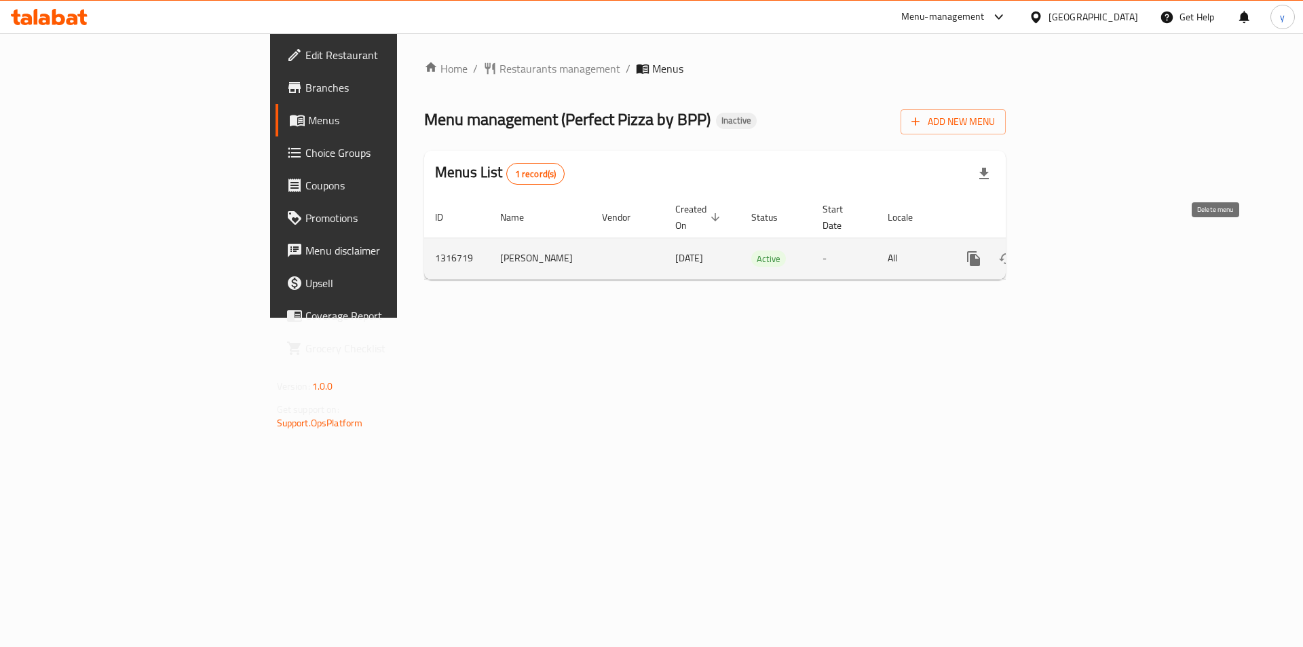
click at [1047, 250] on icon "enhanced table" at bounding box center [1039, 258] width 16 height 16
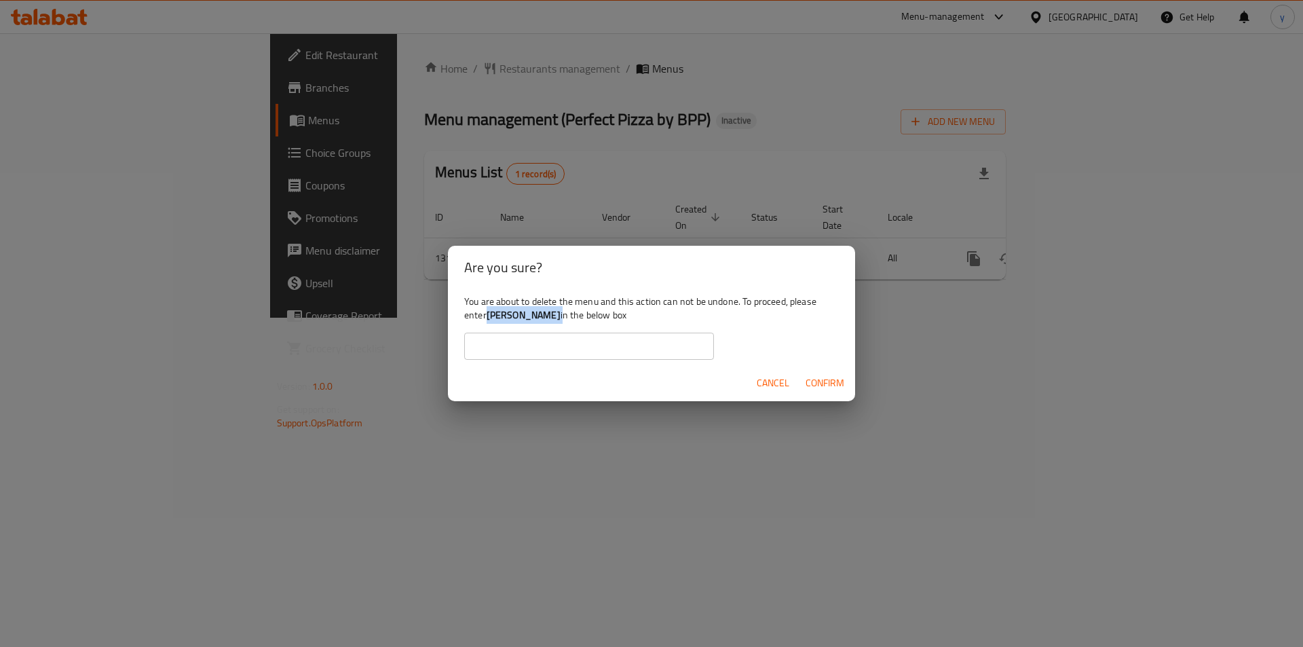
drag, startPoint x: 489, startPoint y: 313, endPoint x: 525, endPoint y: 312, distance: 36.7
click at [525, 312] on div "You are about to delete the menu and this action can not be undone. To proceed,…" at bounding box center [651, 327] width 407 height 76
copy div "[PERSON_NAME]"
click at [553, 354] on input "text" at bounding box center [589, 345] width 250 height 27
paste input "[PERSON_NAME]"
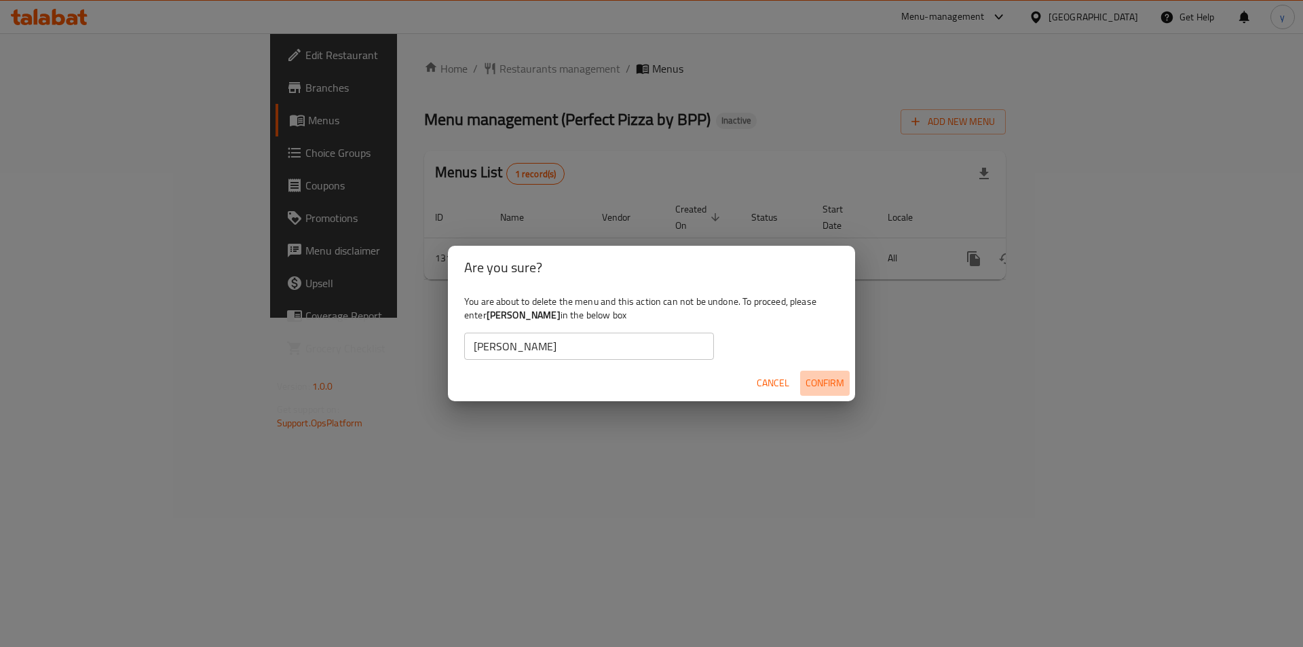
click at [835, 383] on span "Confirm" at bounding box center [824, 383] width 39 height 17
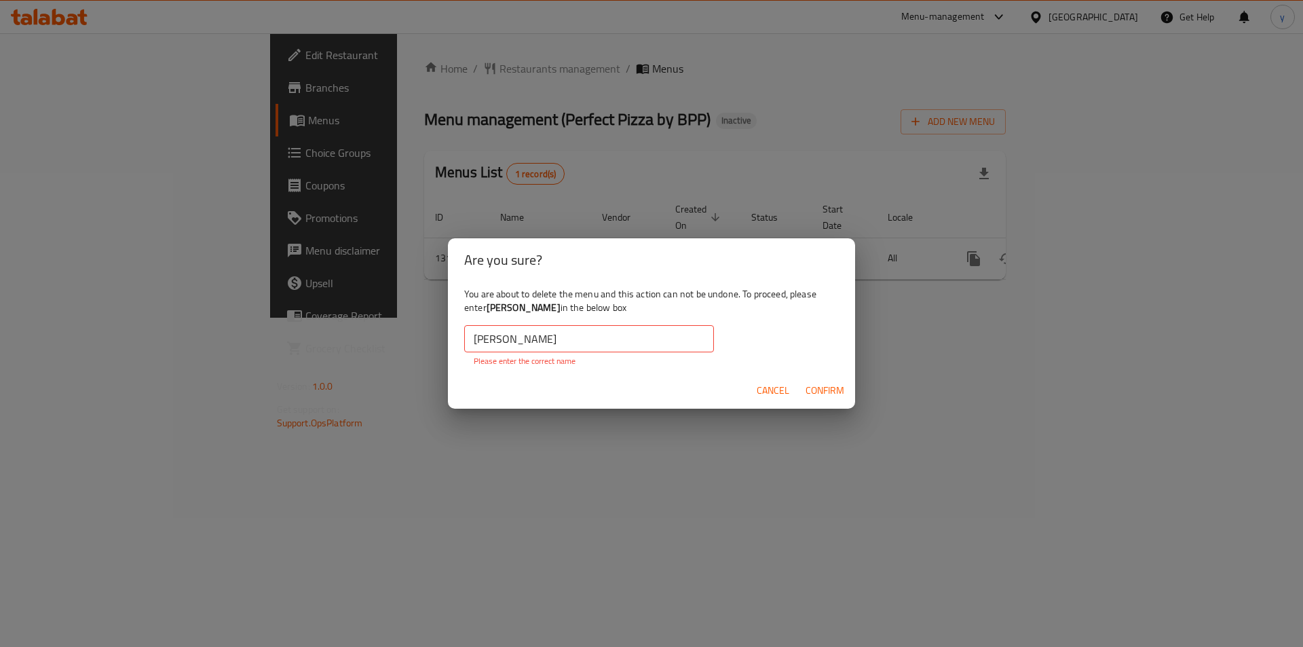
click at [476, 345] on input "[PERSON_NAME]" at bounding box center [589, 338] width 250 height 27
click at [472, 343] on input "[PERSON_NAME]" at bounding box center [589, 338] width 250 height 27
click at [519, 346] on input "[PERSON_NAME]" at bounding box center [589, 338] width 250 height 27
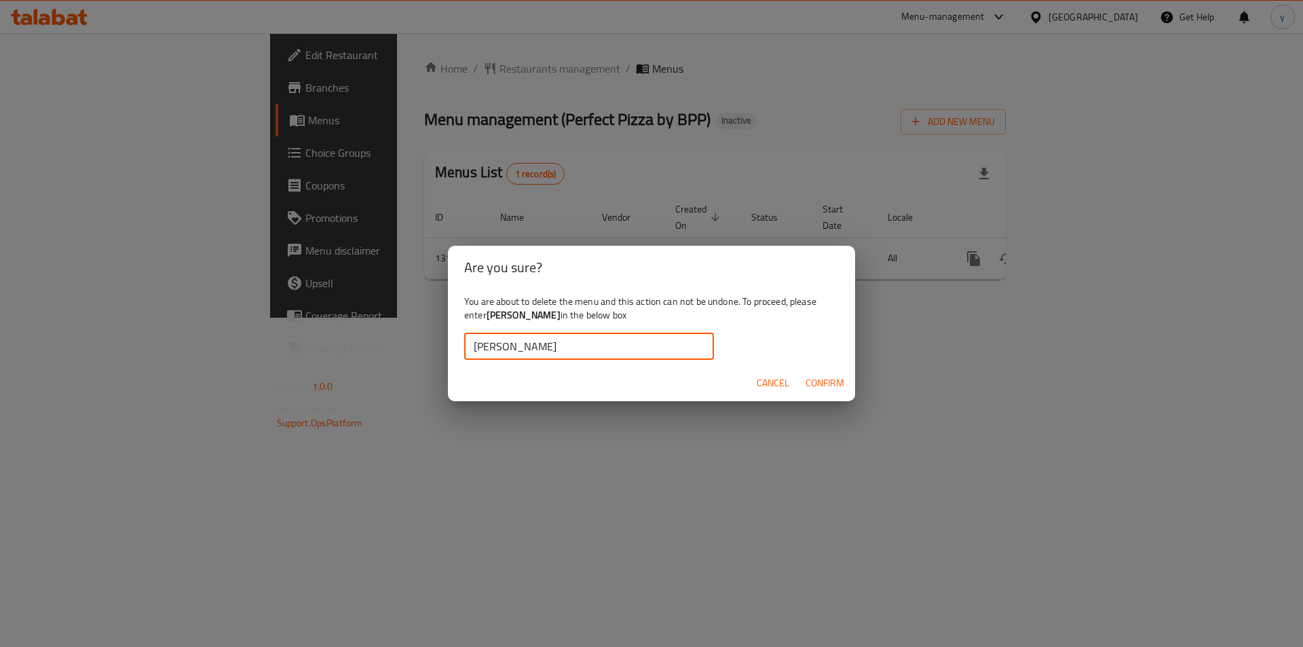
type input "yousef E"
click at [835, 389] on span "Confirm" at bounding box center [824, 383] width 39 height 17
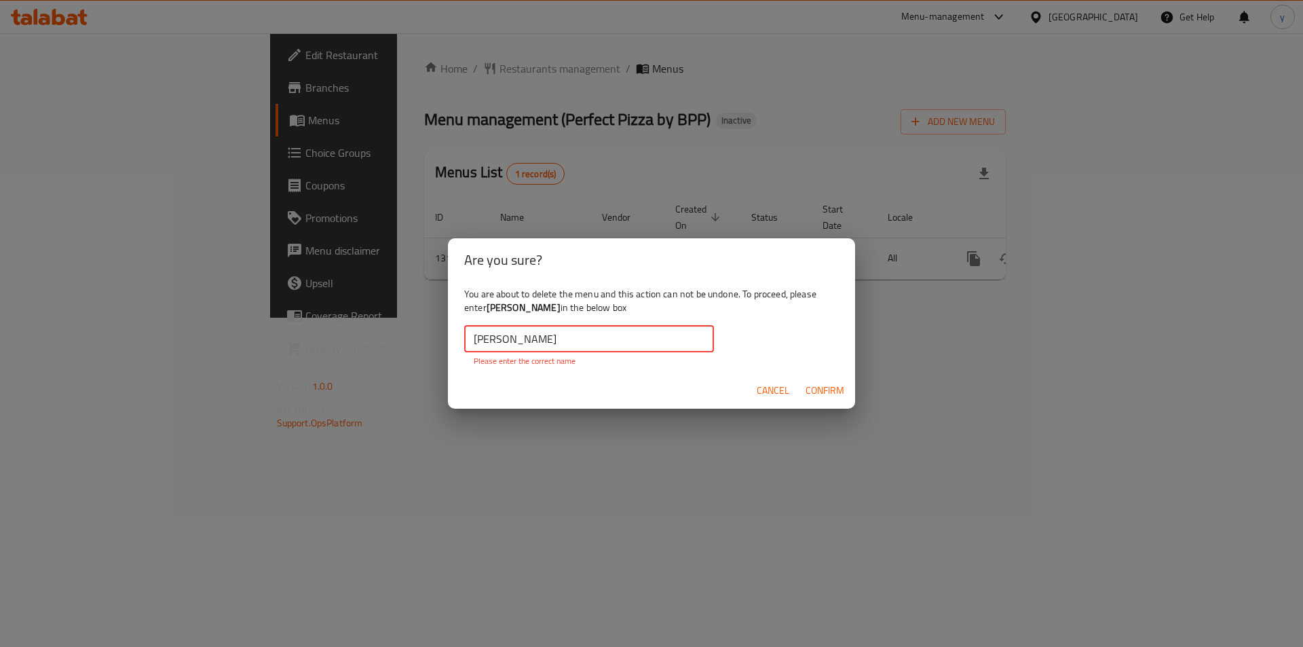
click at [548, 346] on input "yousef E" at bounding box center [589, 338] width 250 height 27
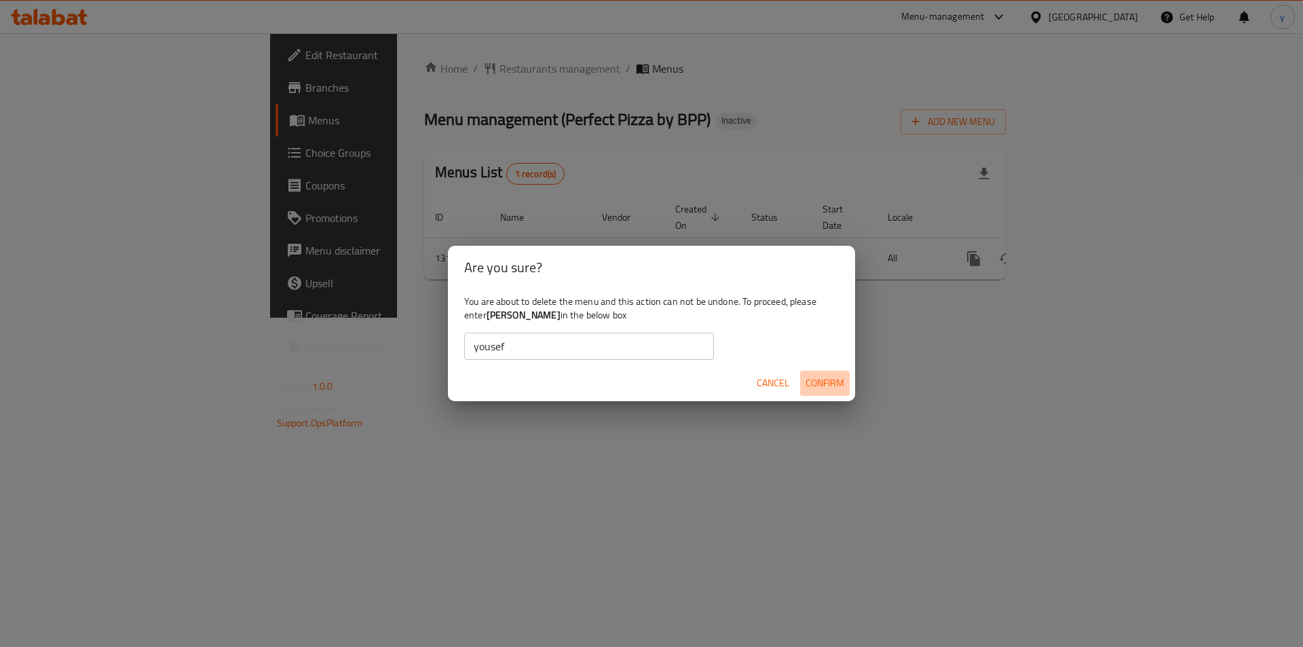
click at [824, 383] on span "Confirm" at bounding box center [824, 383] width 39 height 17
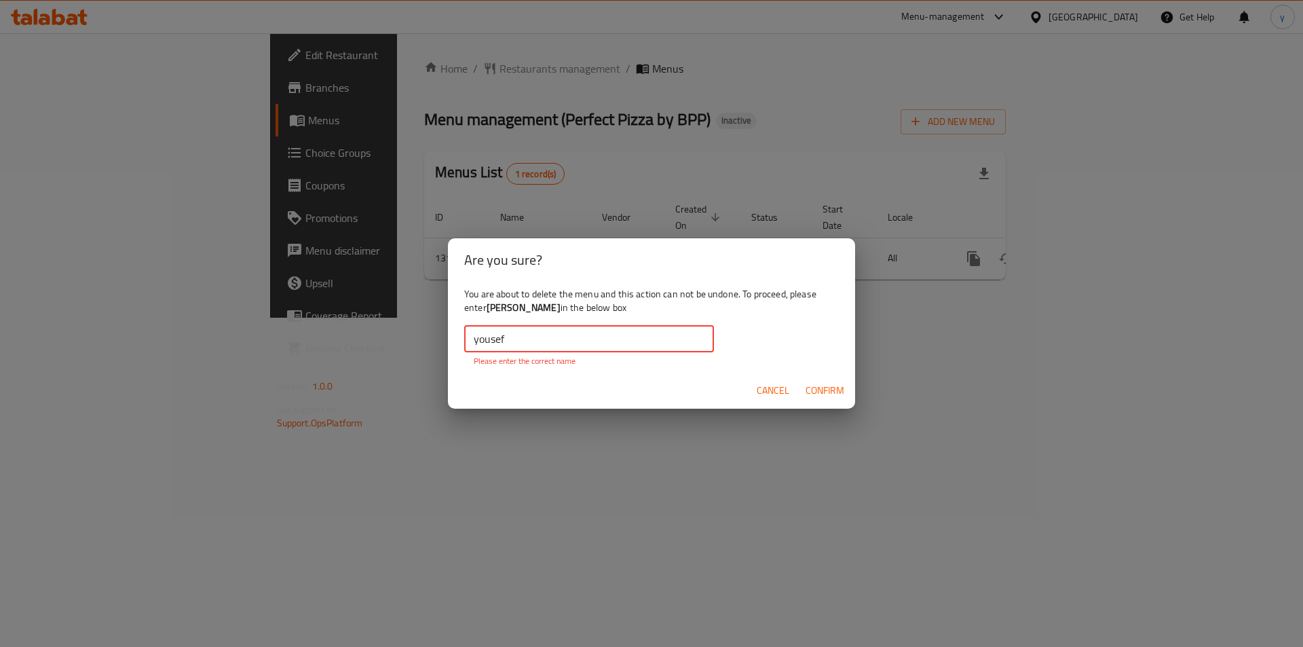
click at [534, 342] on input "yousef" at bounding box center [589, 338] width 250 height 27
type input "Yousef E"
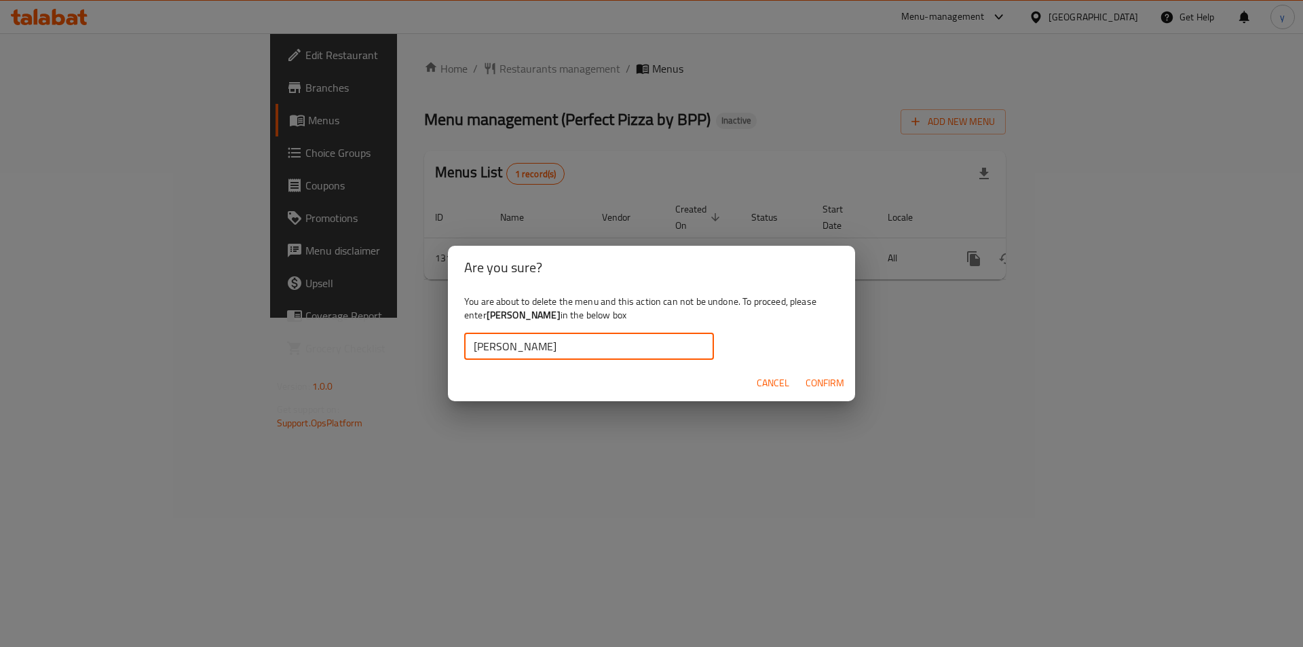
click at [841, 378] on span "Confirm" at bounding box center [824, 383] width 39 height 17
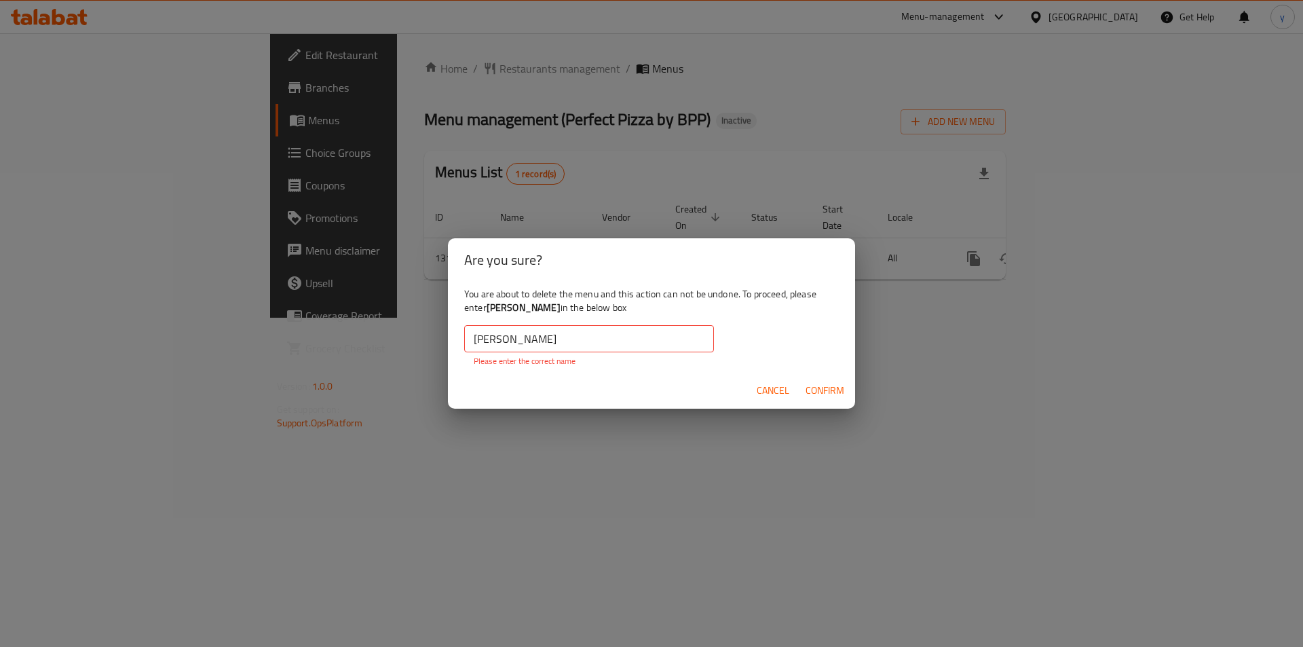
click at [841, 378] on button "Confirm" at bounding box center [825, 390] width 50 height 25
click at [507, 351] on input "Yousef E" at bounding box center [589, 338] width 250 height 27
click at [498, 347] on input "Yousef E" at bounding box center [589, 338] width 250 height 27
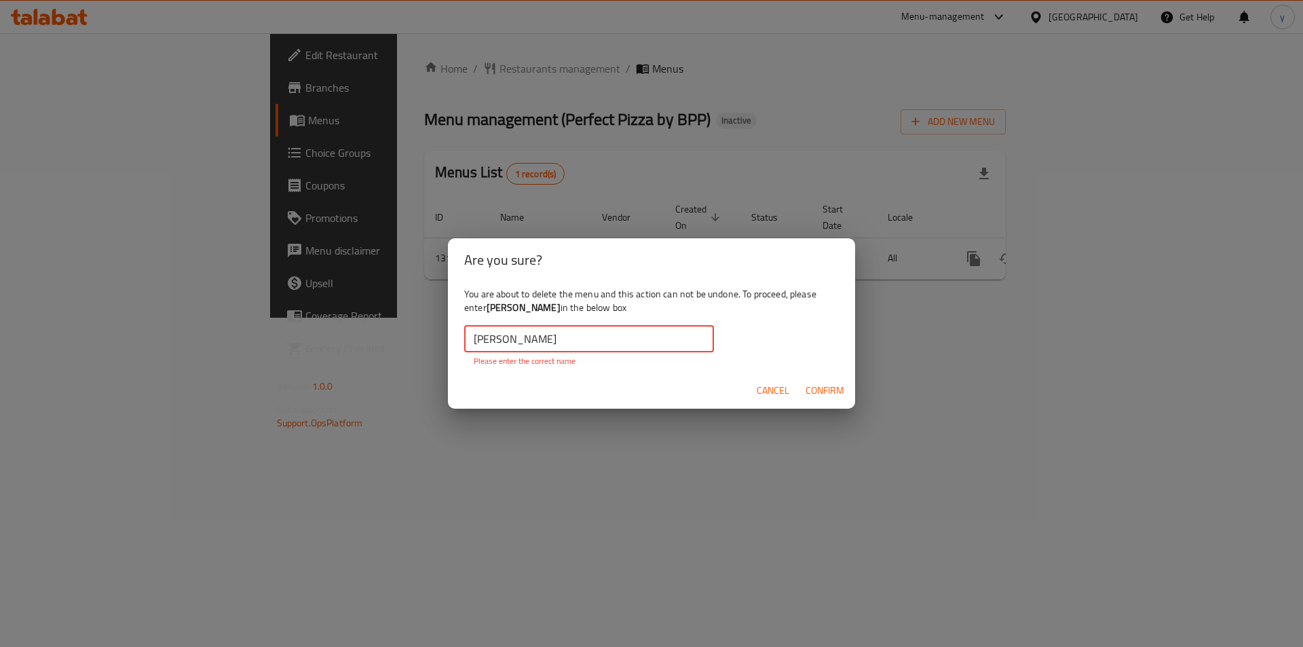
click at [498, 347] on input "Yousef E" at bounding box center [589, 338] width 250 height 27
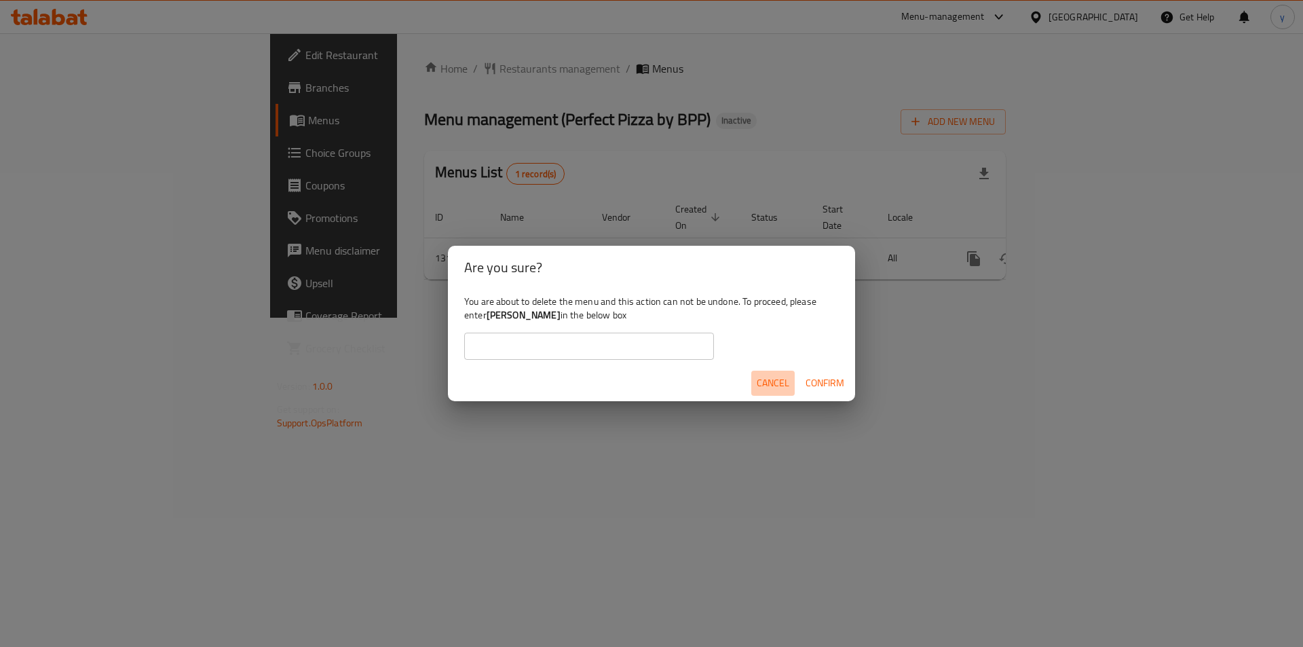
click at [769, 385] on span "Cancel" at bounding box center [773, 383] width 33 height 17
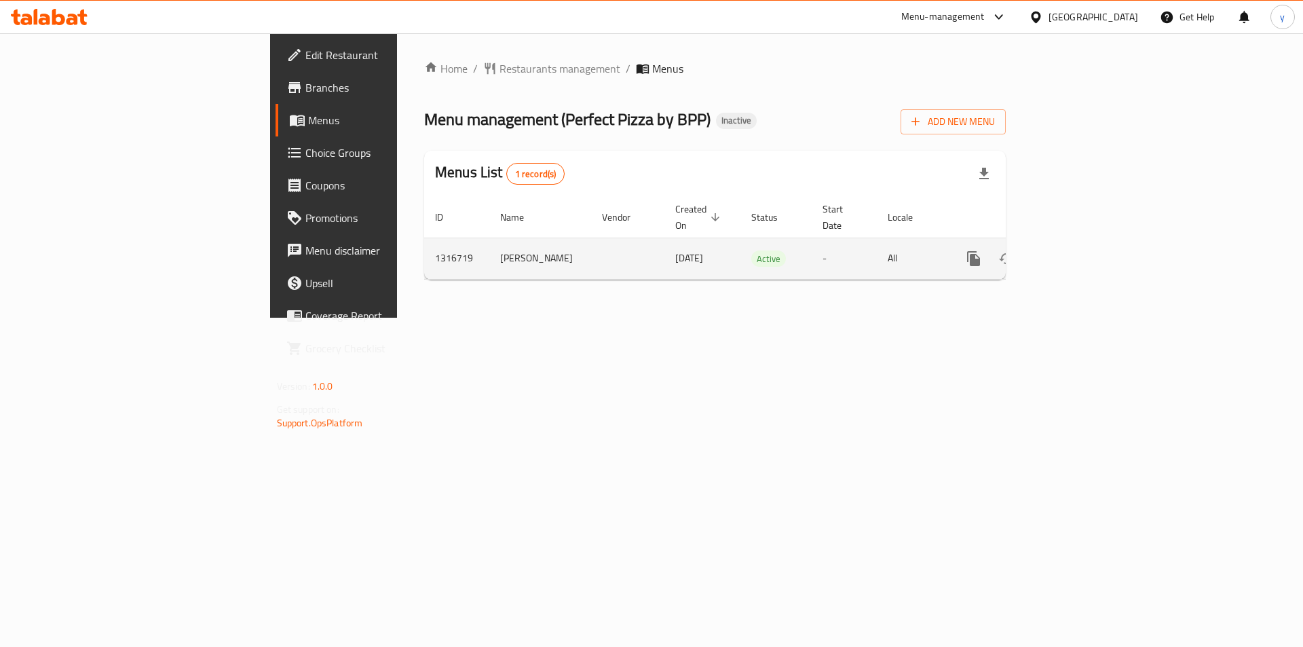
click at [489, 244] on td "yousef E" at bounding box center [540, 257] width 102 height 41
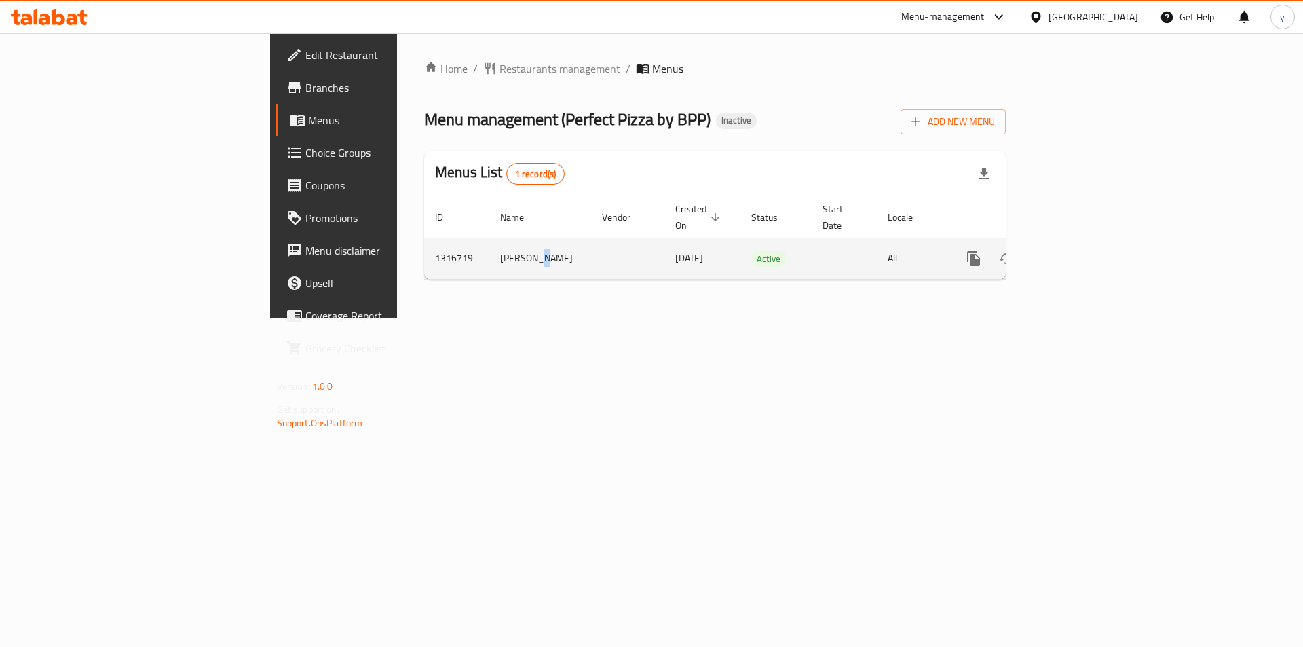
click at [489, 245] on td "yousef E" at bounding box center [540, 257] width 102 height 41
click at [489, 250] on td "yousef E" at bounding box center [540, 257] width 102 height 41
drag, startPoint x: 320, startPoint y: 246, endPoint x: 356, endPoint y: 251, distance: 37.0
click at [489, 251] on td "yousef E" at bounding box center [540, 257] width 102 height 41
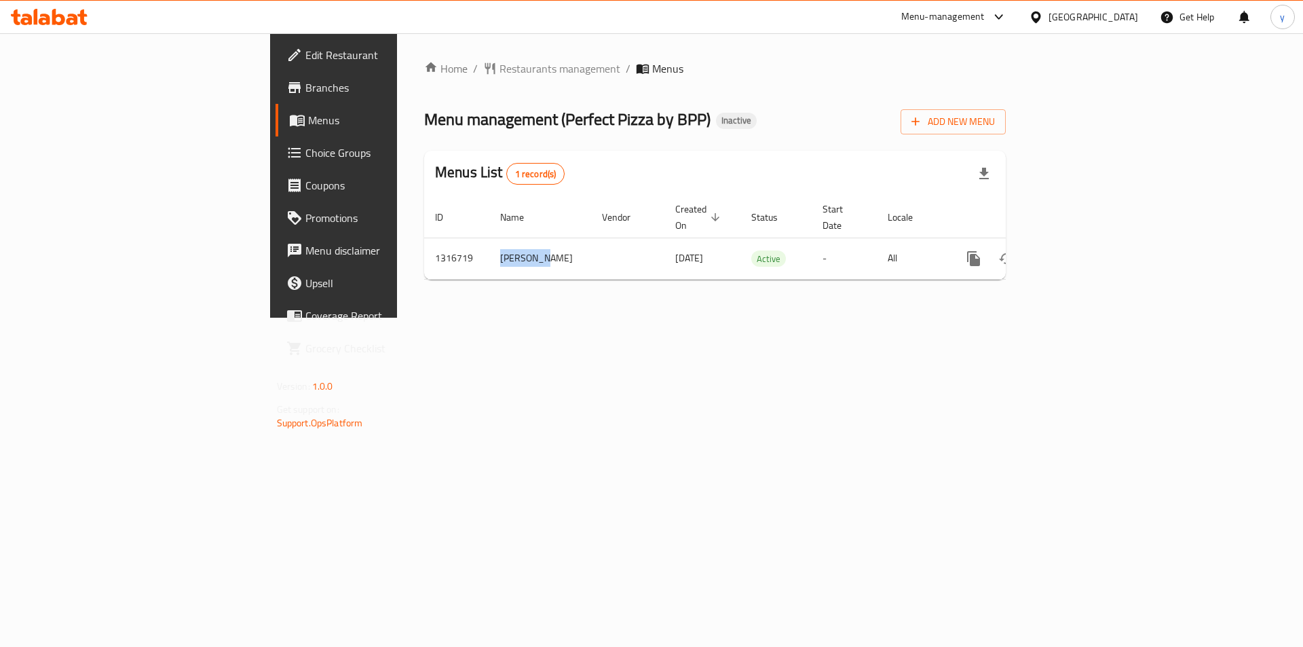
copy td "yousef E"
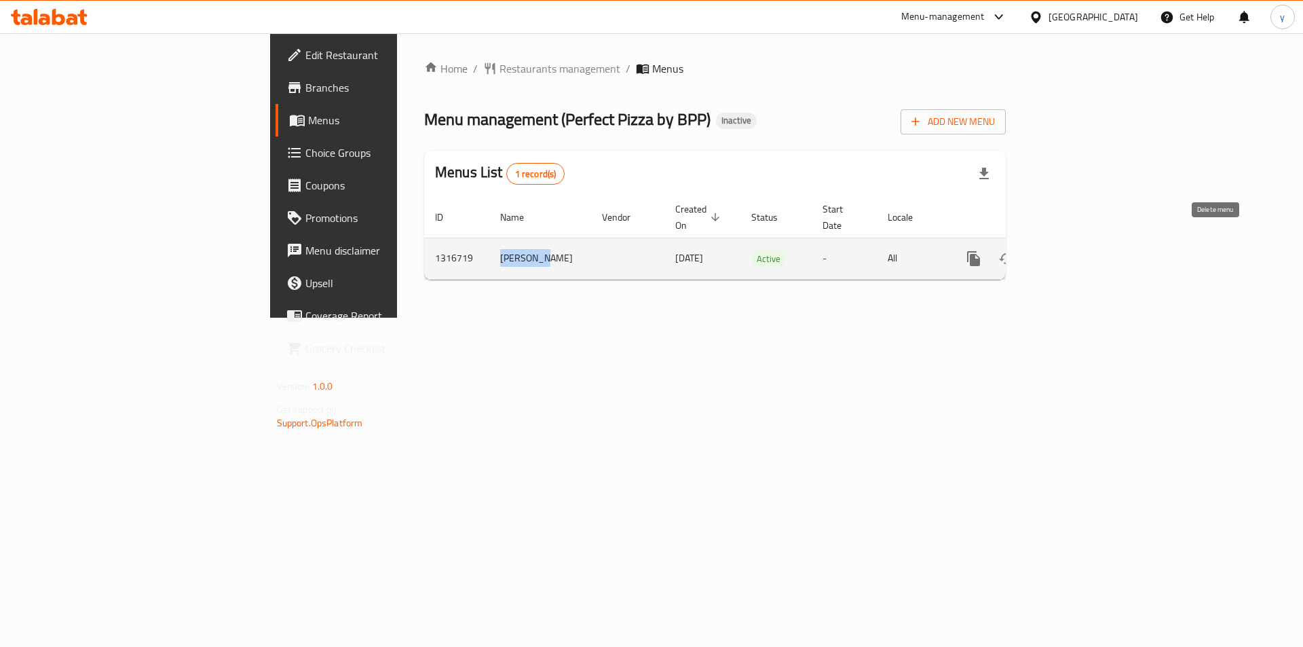
click at [1047, 250] on icon "enhanced table" at bounding box center [1039, 258] width 16 height 16
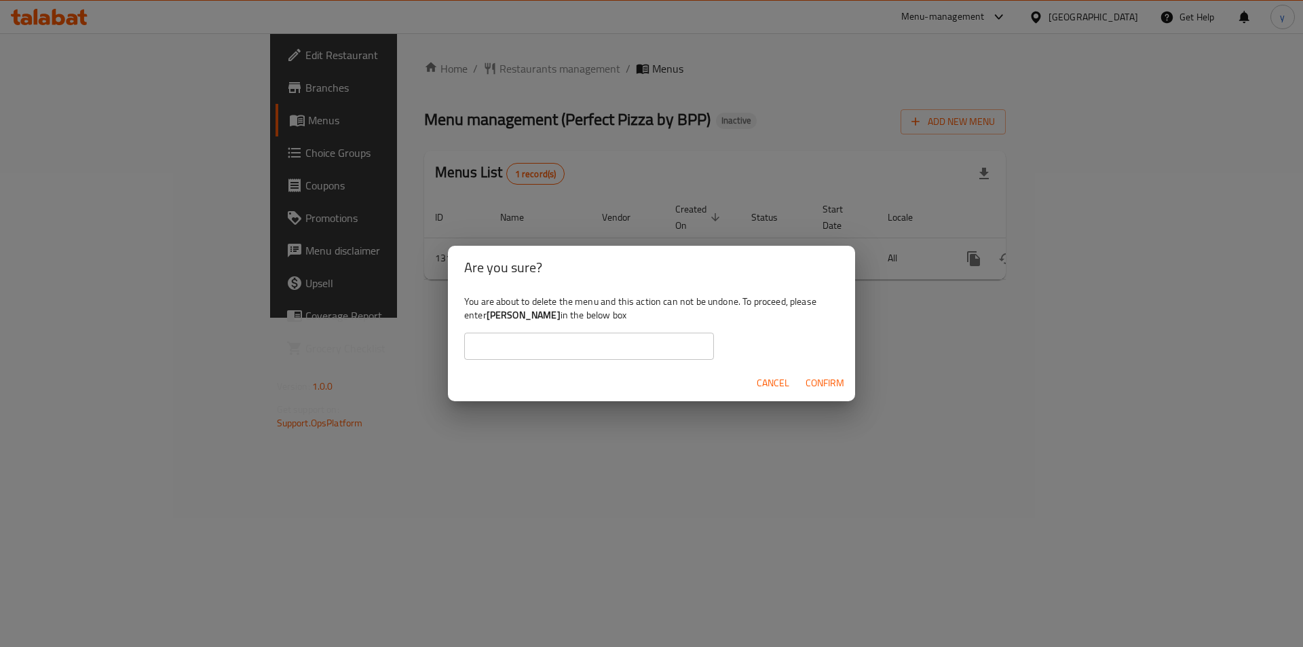
click at [527, 345] on input "text" at bounding box center [589, 345] width 250 height 27
paste input "yousef E"
click at [839, 381] on span "Confirm" at bounding box center [824, 383] width 39 height 17
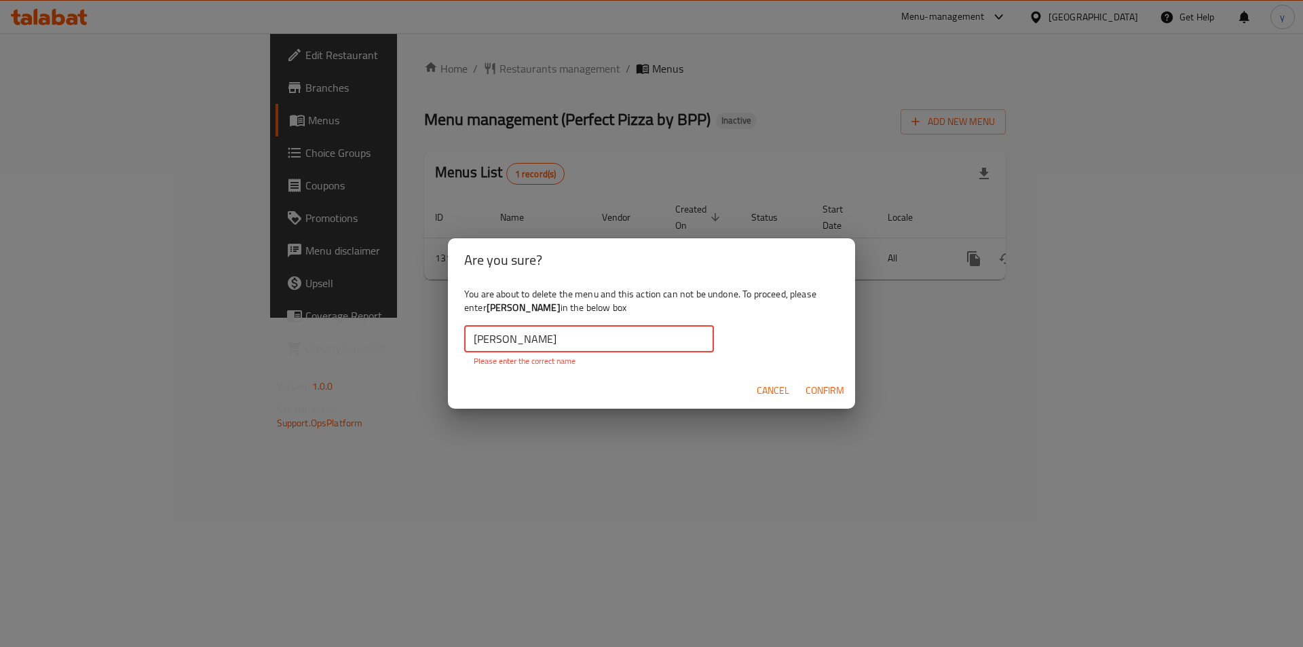
click at [516, 340] on input "yousef E" at bounding box center [589, 338] width 250 height 27
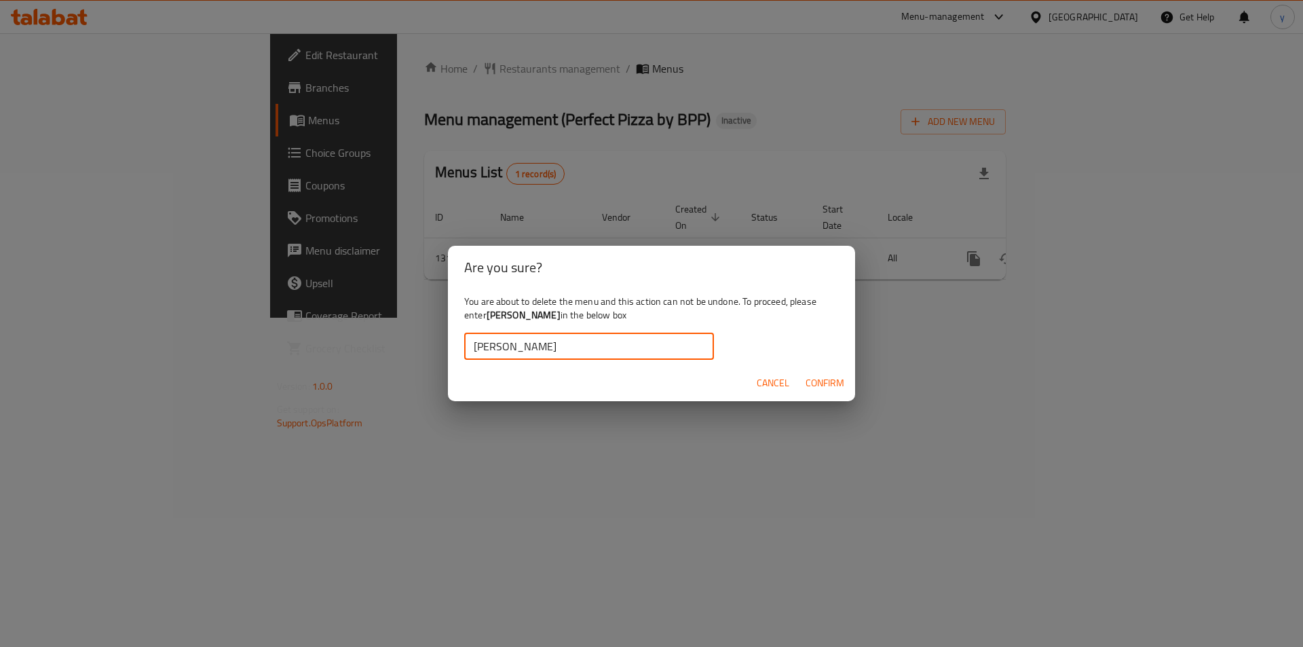
click at [820, 380] on span "Confirm" at bounding box center [824, 383] width 39 height 17
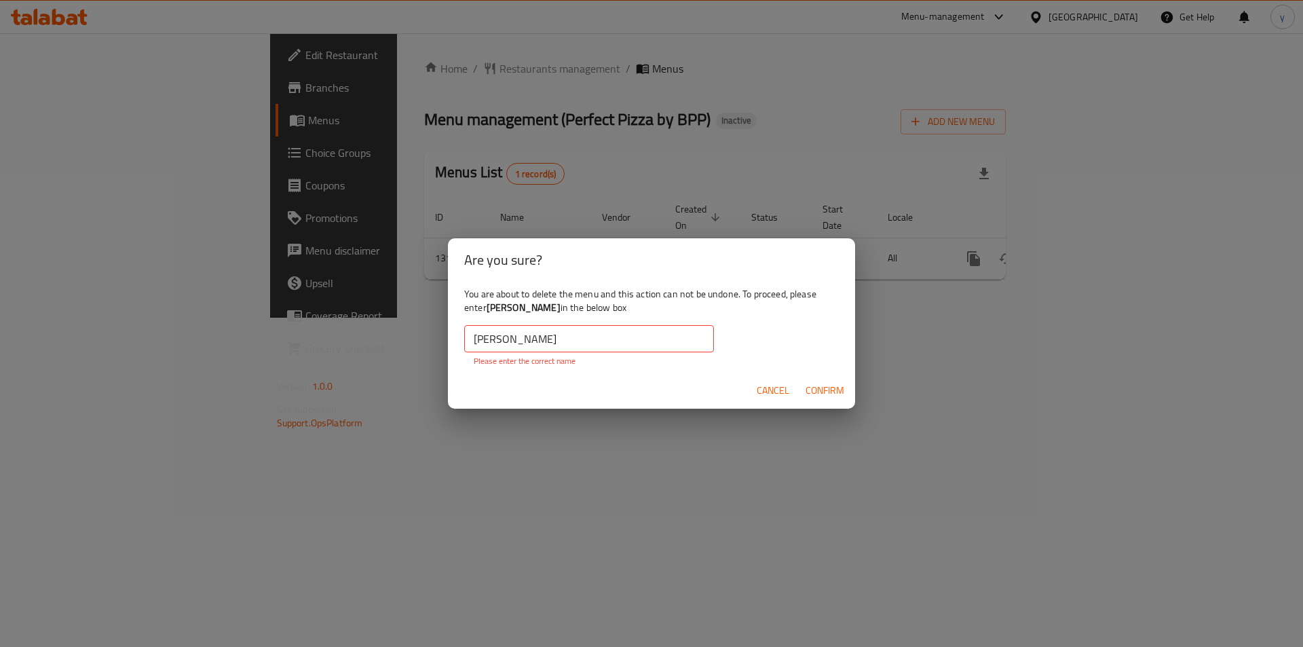
click at [495, 310] on b "yousef E" at bounding box center [523, 308] width 74 height 18
copy b "yousef"
click at [486, 339] on input "yousef E" at bounding box center [589, 338] width 250 height 27
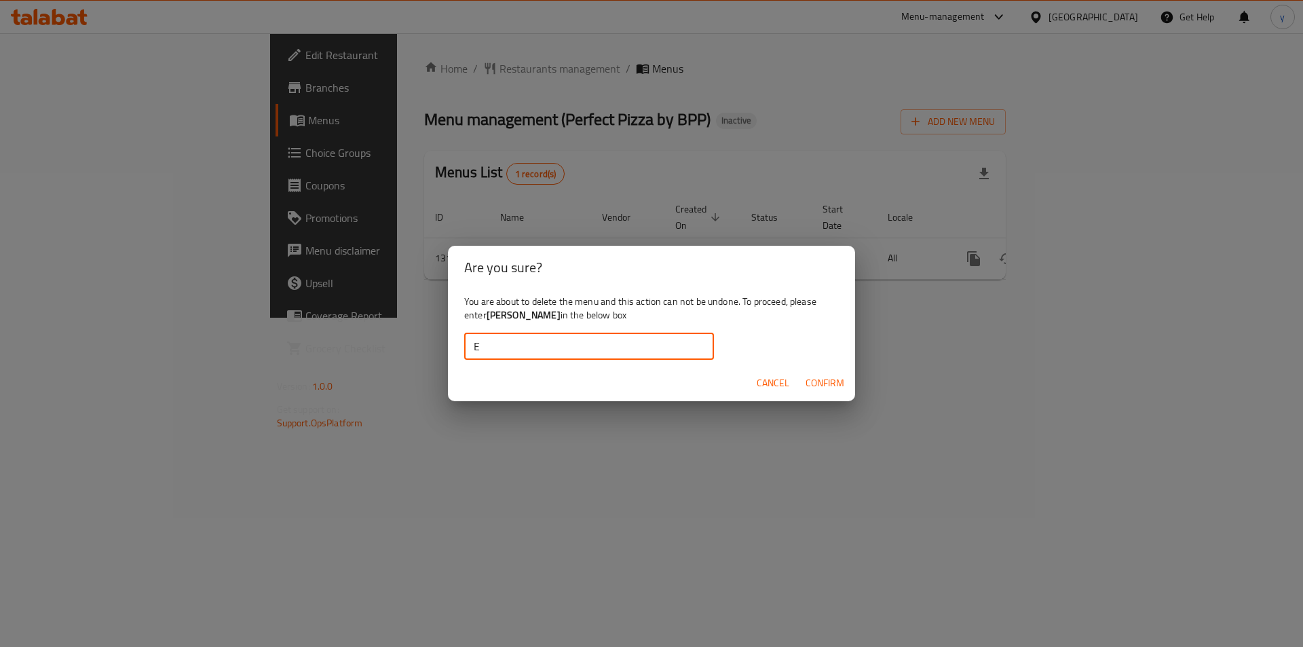
paste input "yousef"
click at [539, 349] on input "yousef E" at bounding box center [589, 345] width 250 height 27
type input "yousef E"
click at [843, 380] on span "Confirm" at bounding box center [824, 383] width 39 height 17
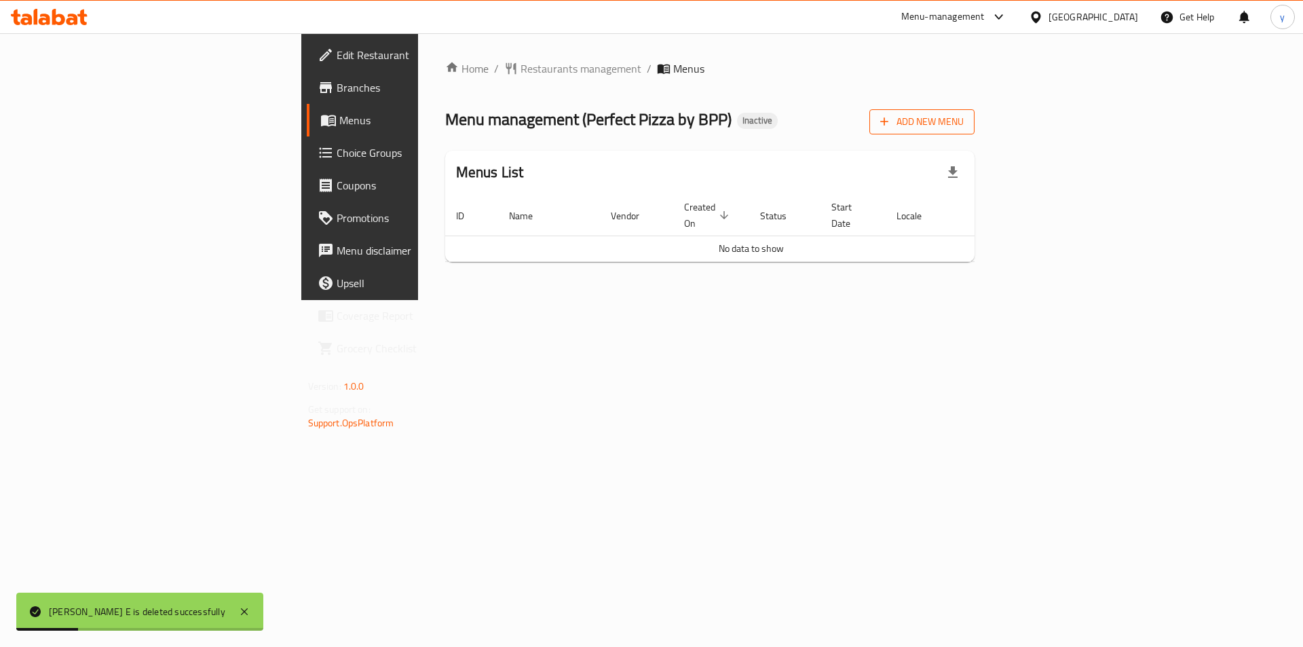
click at [974, 113] on button "Add New Menu" at bounding box center [921, 121] width 105 height 25
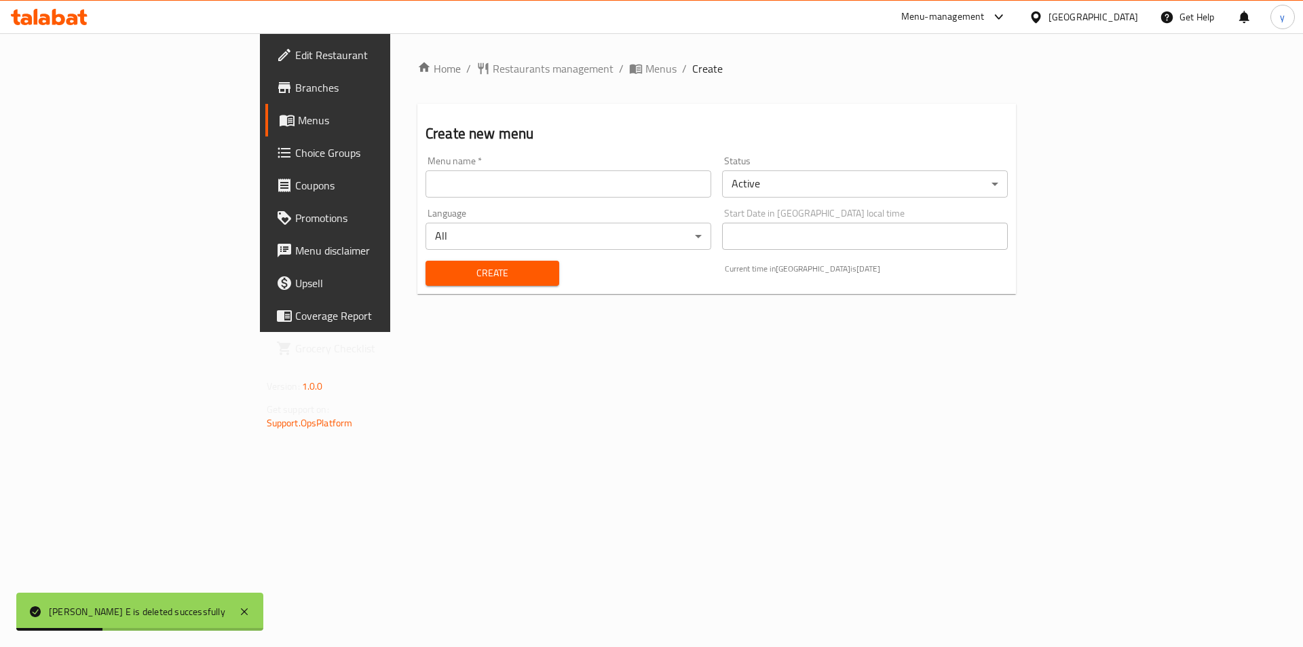
click at [535, 172] on input "text" at bounding box center [568, 183] width 286 height 27
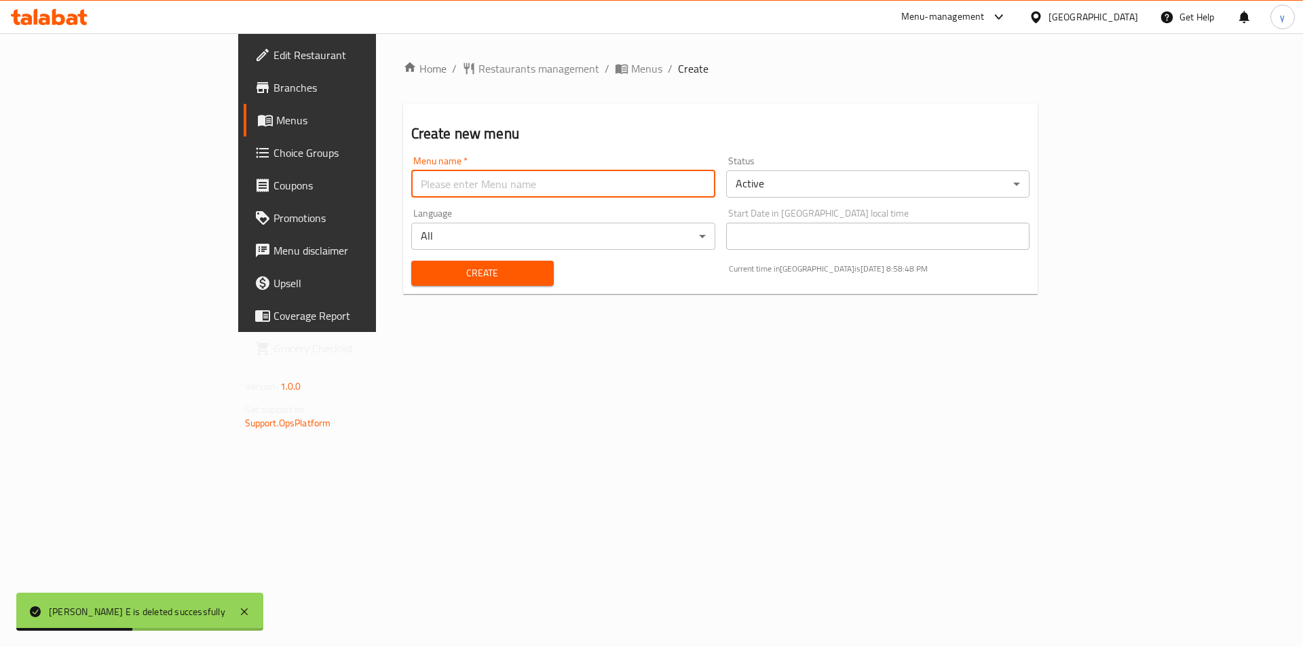
type input "0"
type input "10/10"
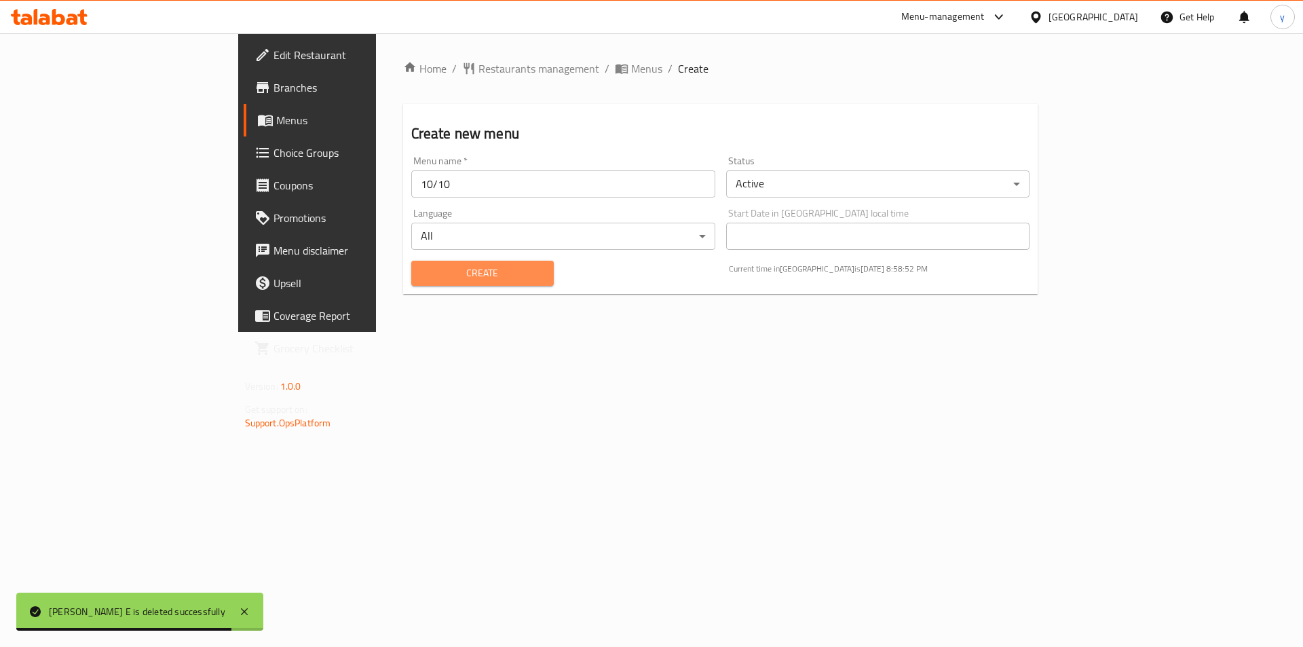
click at [473, 272] on span "Create" at bounding box center [482, 273] width 121 height 17
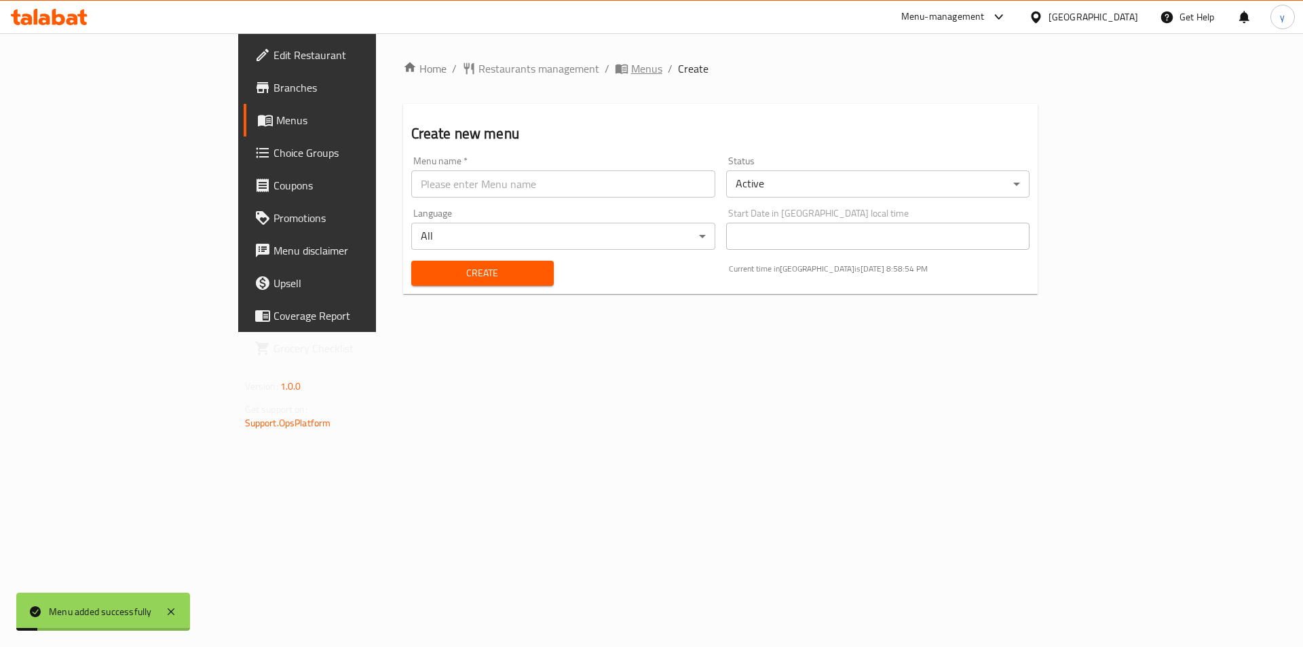
click at [615, 65] on icon "breadcrumb" at bounding box center [621, 68] width 12 height 9
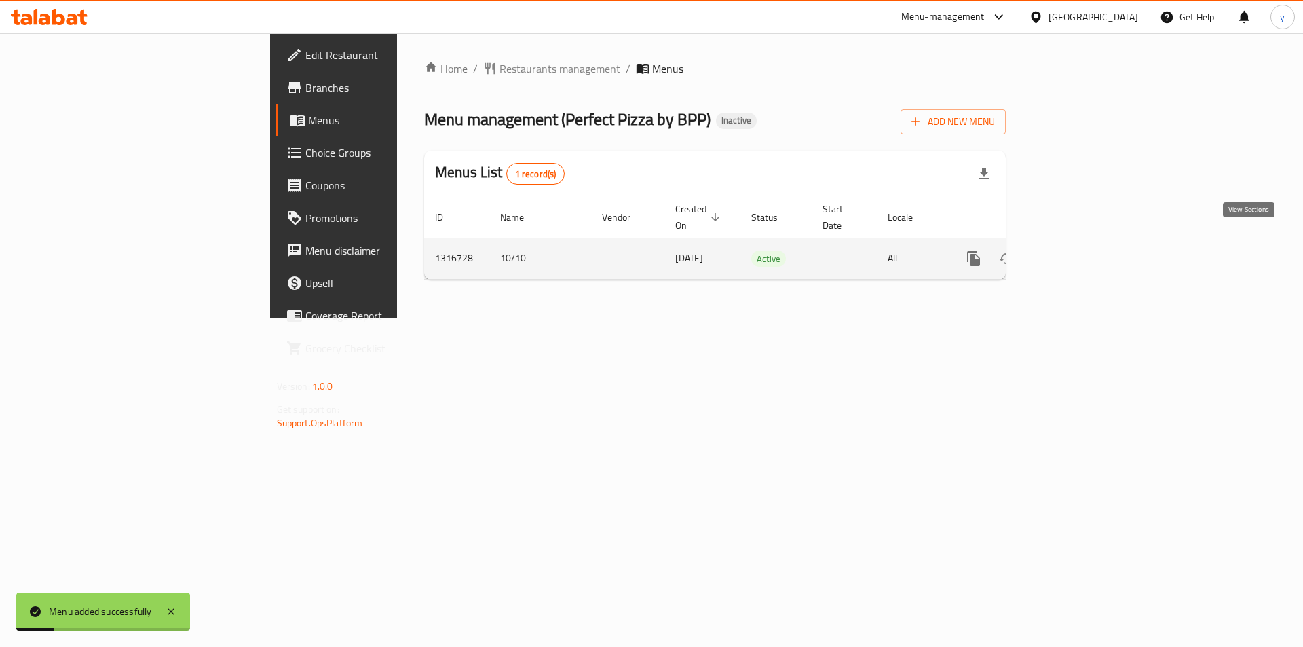
click at [1079, 250] on icon "enhanced table" at bounding box center [1071, 258] width 16 height 16
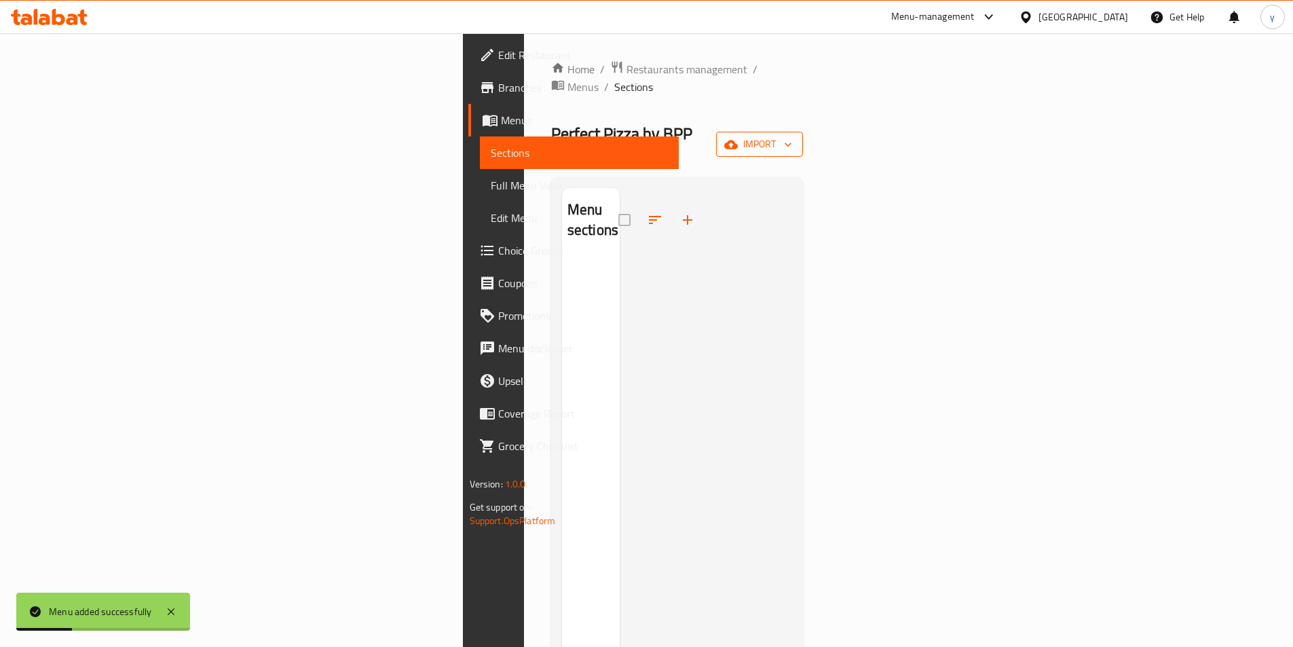
click at [792, 136] on span "import" at bounding box center [759, 144] width 65 height 17
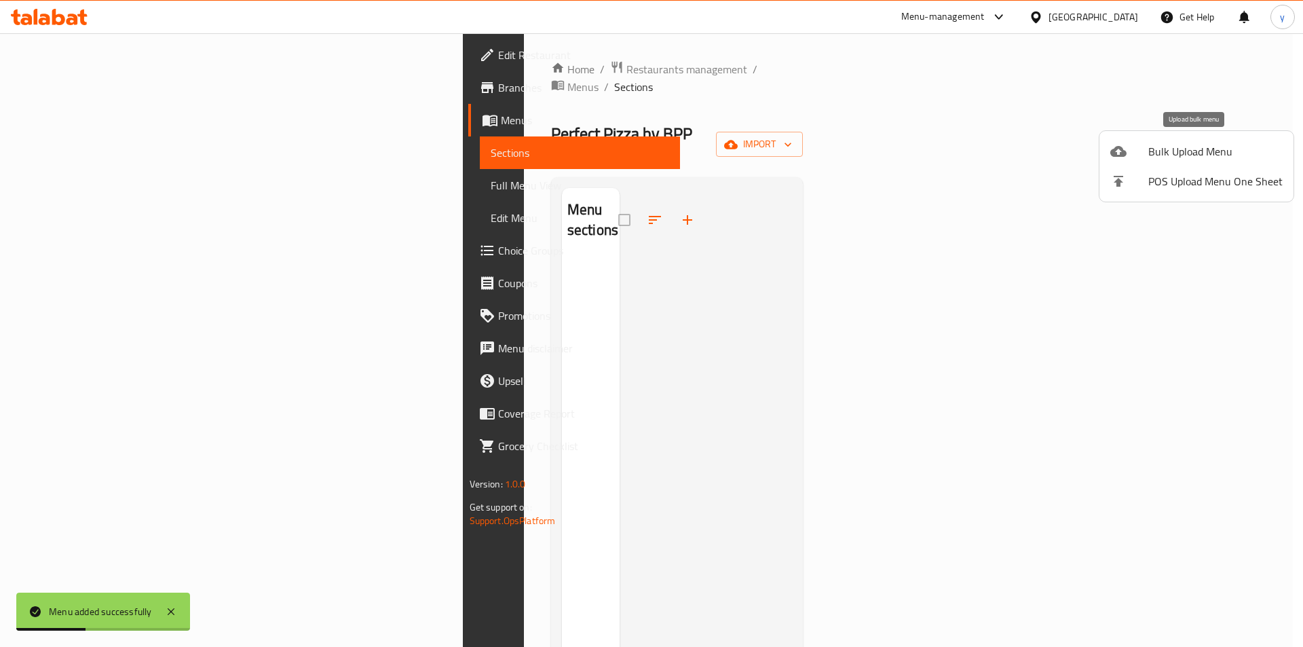
click at [1145, 149] on div at bounding box center [1129, 151] width 38 height 16
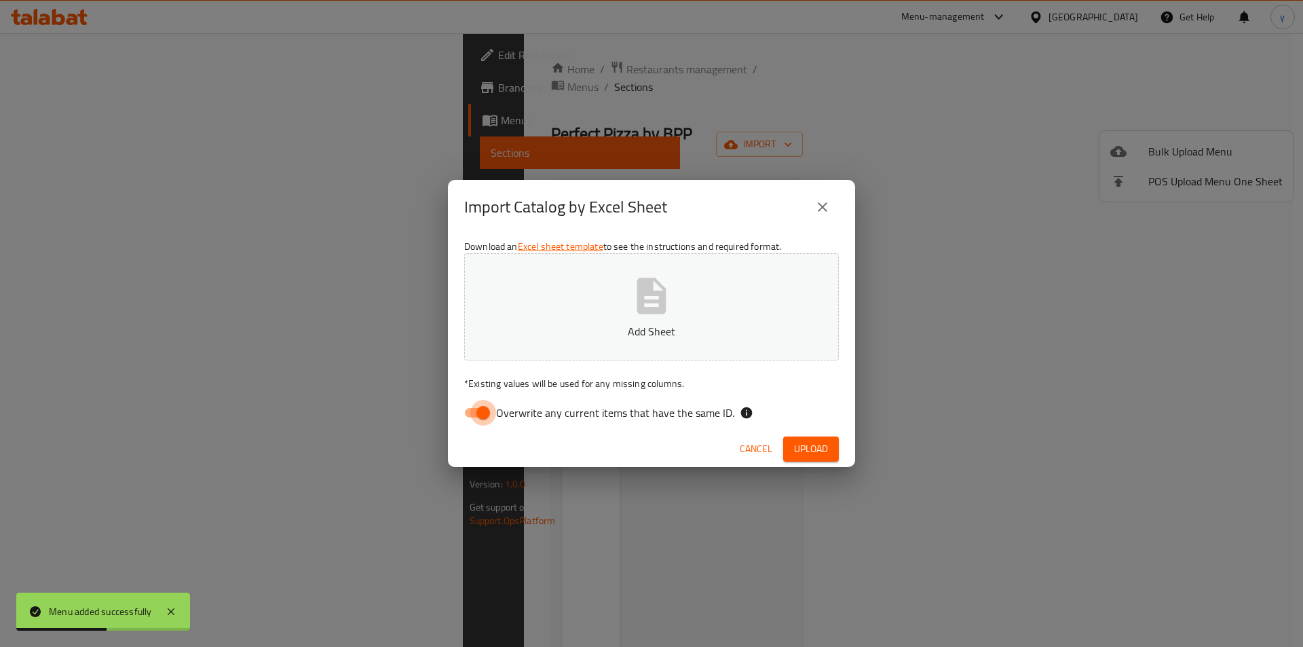
click at [470, 412] on input "Overwrite any current items that have the same ID." at bounding box center [482, 413] width 77 height 26
checkbox input "false"
click at [820, 453] on span "Upload" at bounding box center [811, 448] width 34 height 17
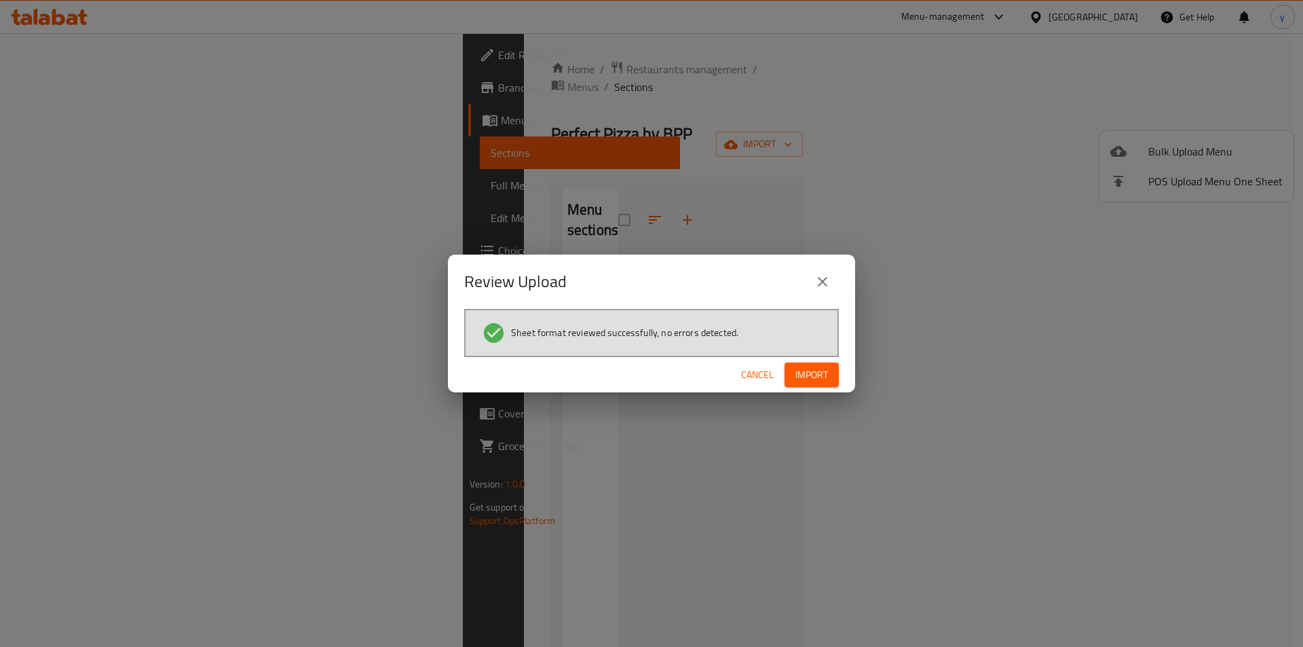
click at [804, 375] on span "Import" at bounding box center [811, 374] width 33 height 17
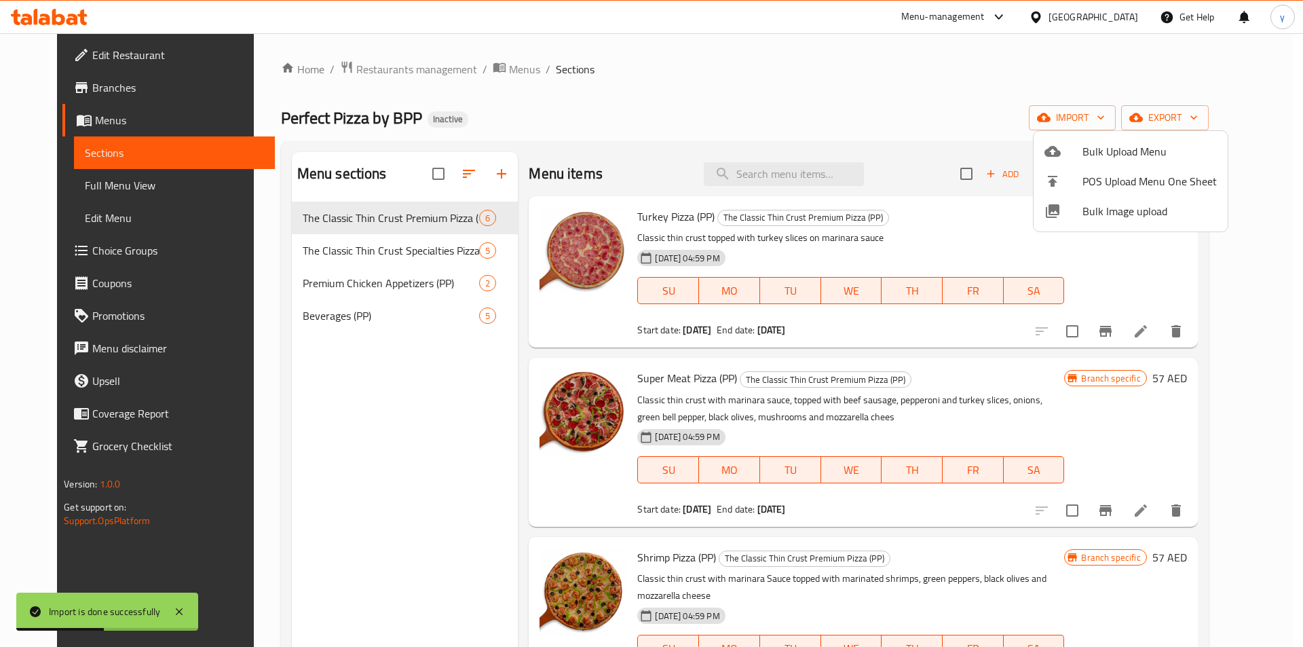
click at [820, 58] on div at bounding box center [651, 323] width 1303 height 647
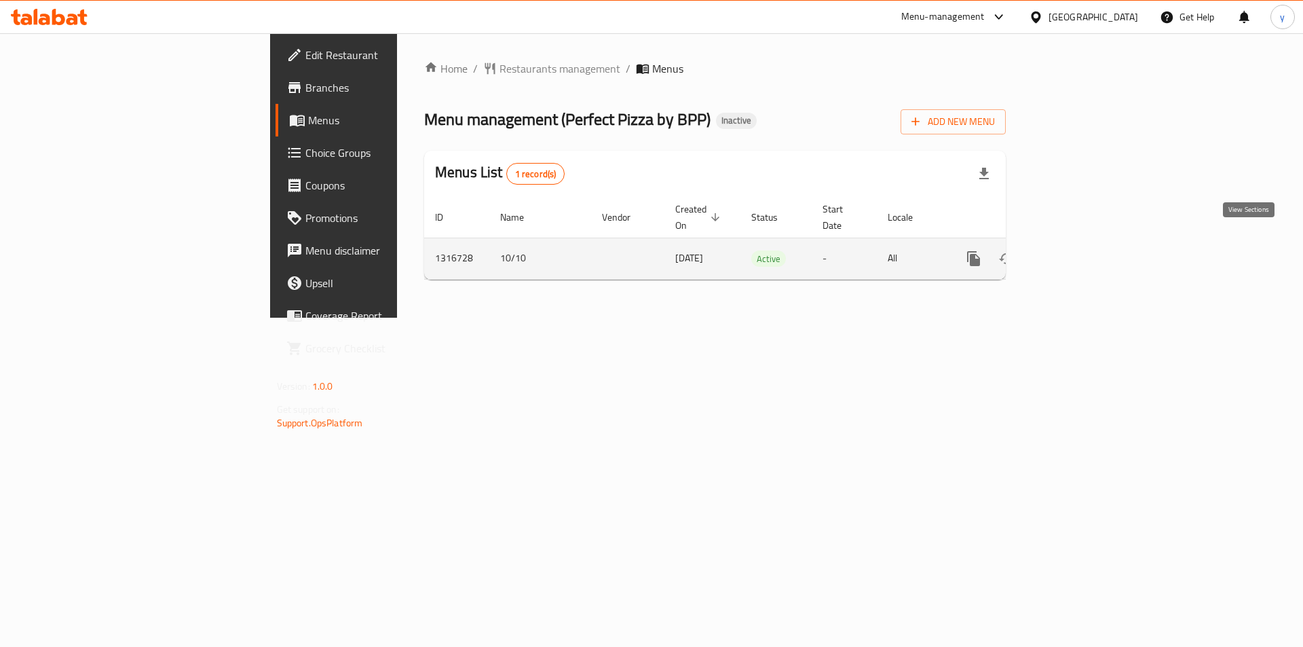
click at [1079, 250] on icon "enhanced table" at bounding box center [1071, 258] width 16 height 16
